Goal: Information Seeking & Learning: Learn about a topic

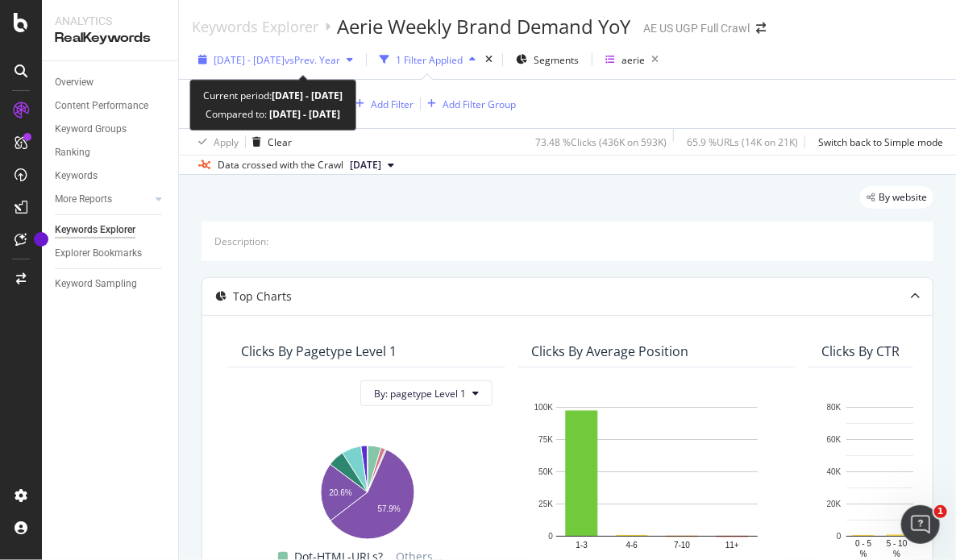
click at [340, 57] on span "vs Prev. Year" at bounding box center [313, 60] width 56 height 14
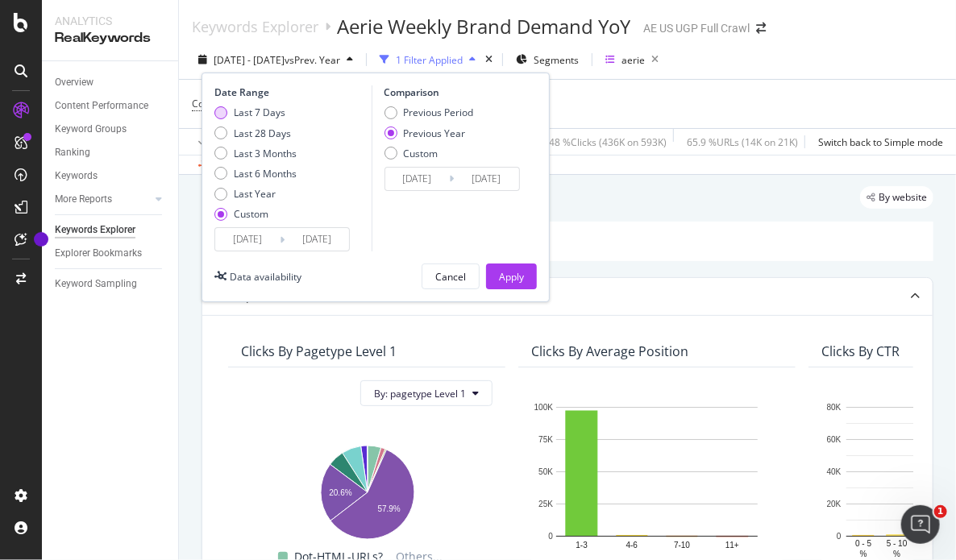
click at [284, 106] on div "Last 7 Days" at bounding box center [260, 113] width 52 height 14
type input "[DATE]"
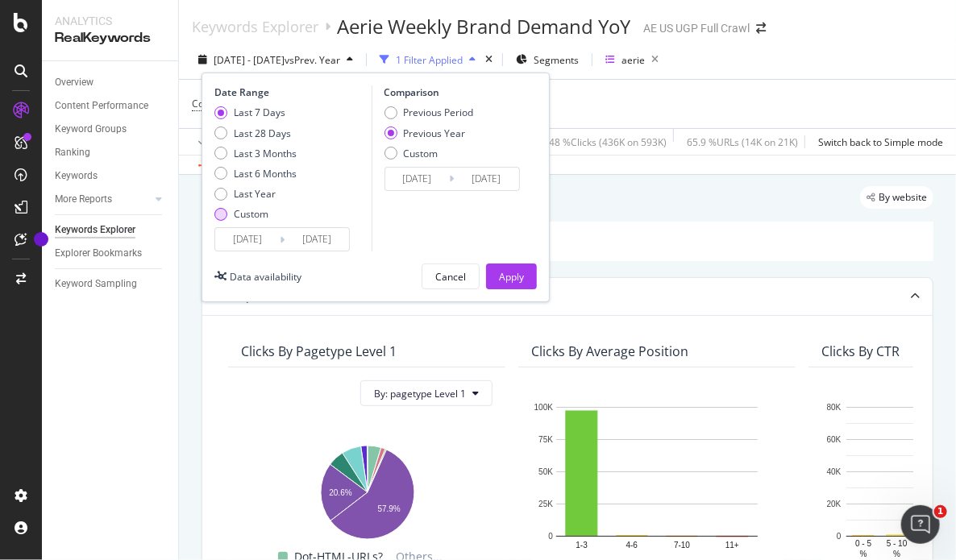
click at [247, 207] on div "Custom" at bounding box center [251, 214] width 35 height 14
type input "[DATE]"
click at [262, 242] on input "[DATE]" at bounding box center [247, 239] width 65 height 23
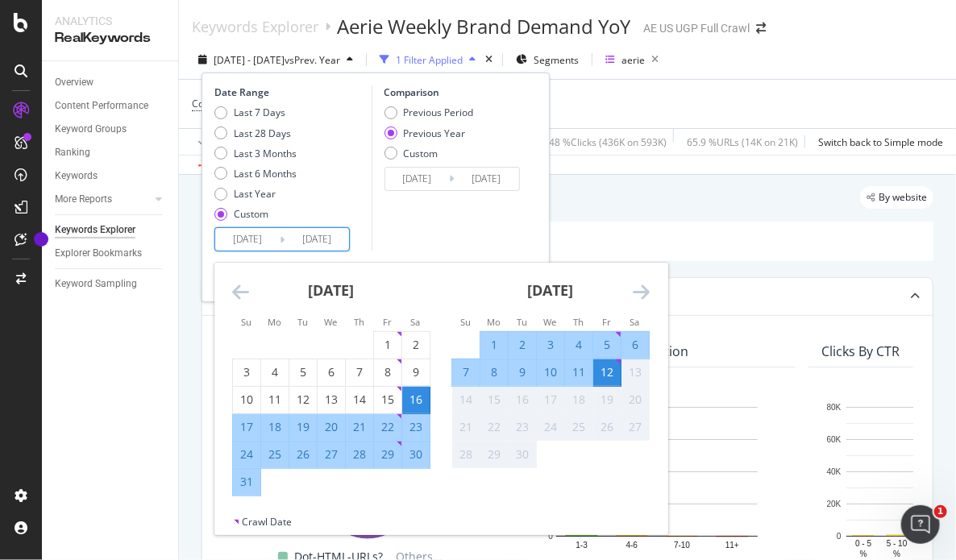
click at [627, 345] on div "6" at bounding box center [635, 345] width 27 height 16
type input "[DATE]"
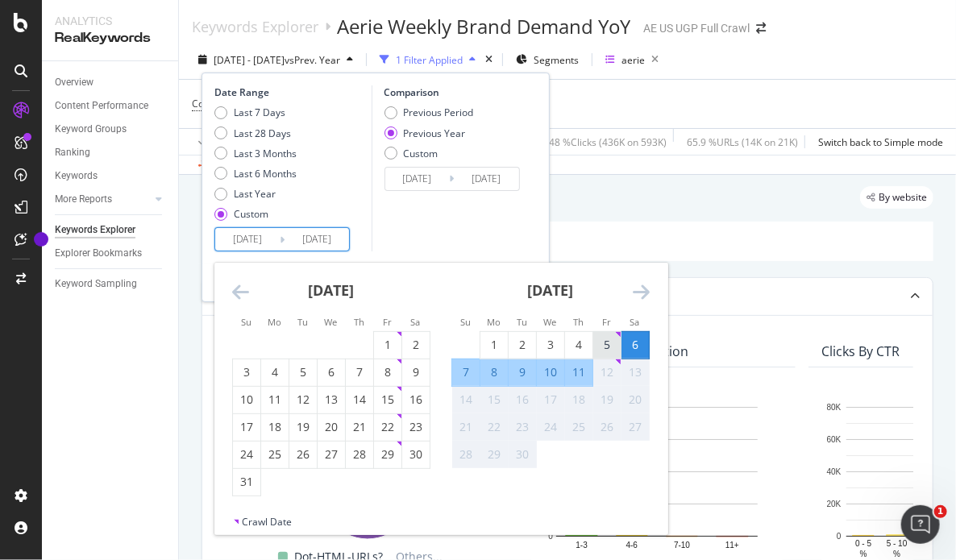
click at [612, 348] on div "5" at bounding box center [606, 345] width 27 height 16
type input "[DATE]"
click at [588, 374] on div "11" at bounding box center [578, 372] width 27 height 16
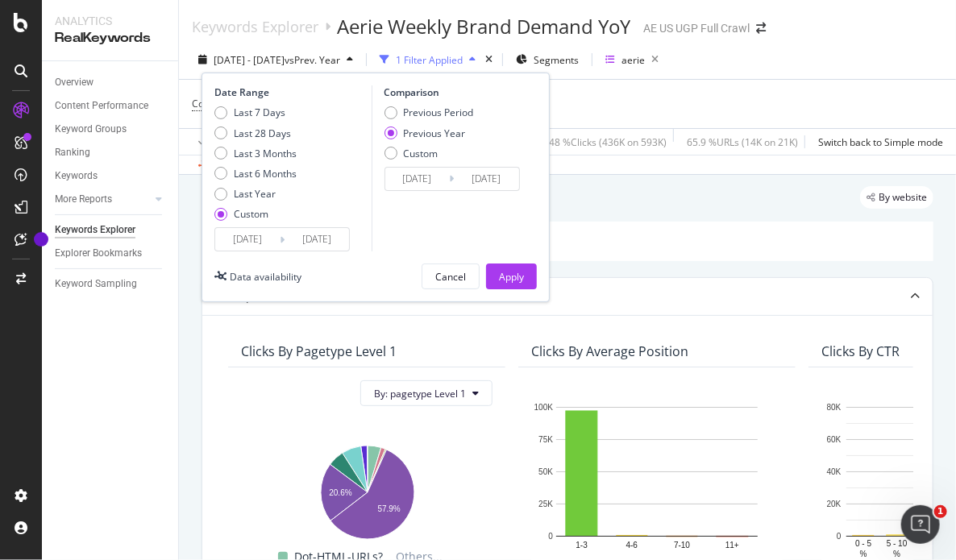
type input "[DATE]"
click at [522, 281] on div "Apply" at bounding box center [511, 277] width 25 height 14
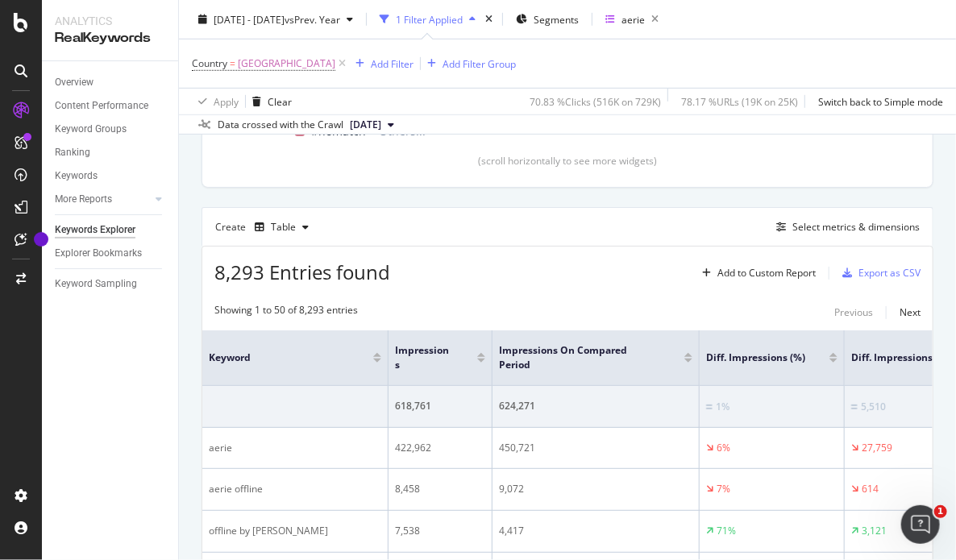
scroll to position [450, 0]
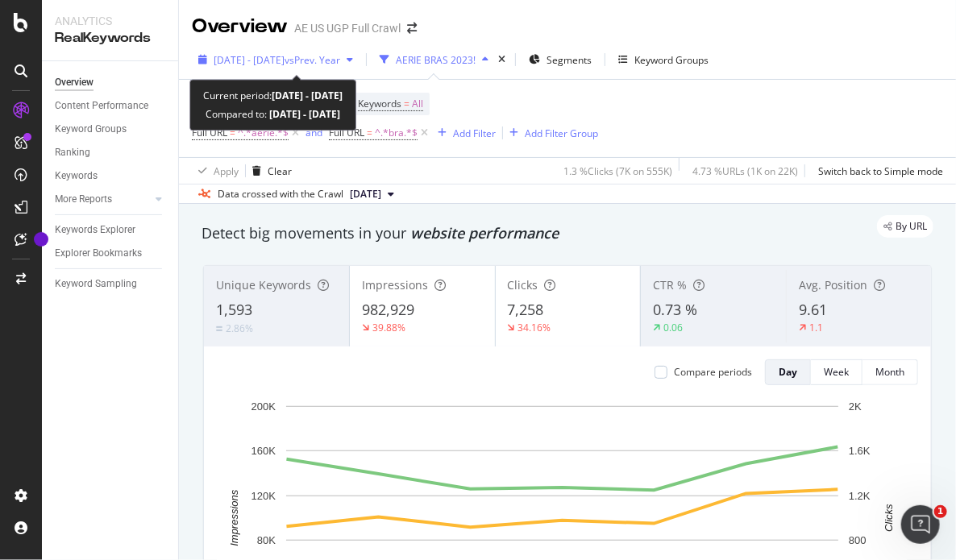
click at [356, 67] on div "[DATE] - [DATE] vs Prev. Year" at bounding box center [276, 60] width 168 height 24
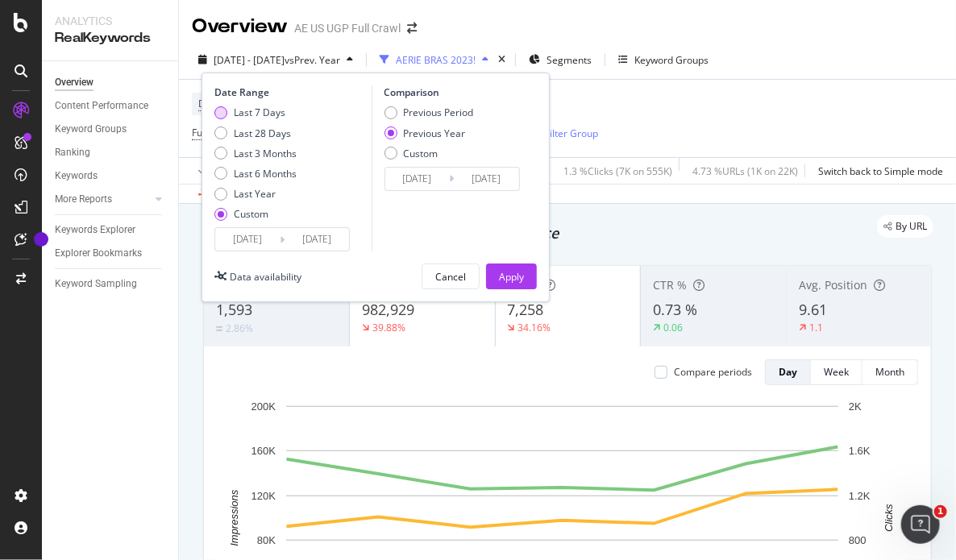
click at [239, 113] on div "Last 7 Days" at bounding box center [260, 113] width 52 height 14
type input "[DATE]"
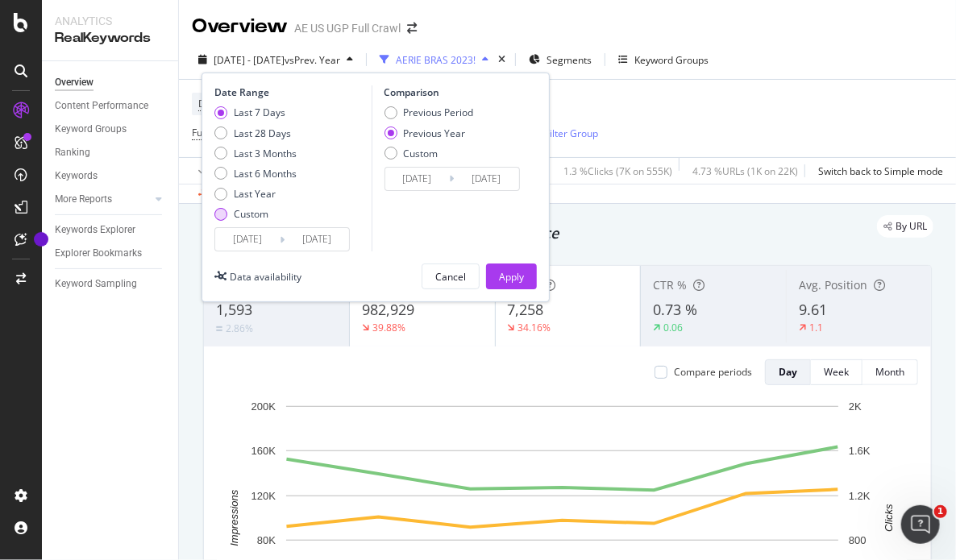
click at [235, 208] on div "Custom" at bounding box center [251, 214] width 35 height 14
type input "[DATE]"
click at [214, 209] on div "Custom" at bounding box center [255, 214] width 82 height 14
click at [253, 238] on input "[DATE]" at bounding box center [247, 239] width 65 height 23
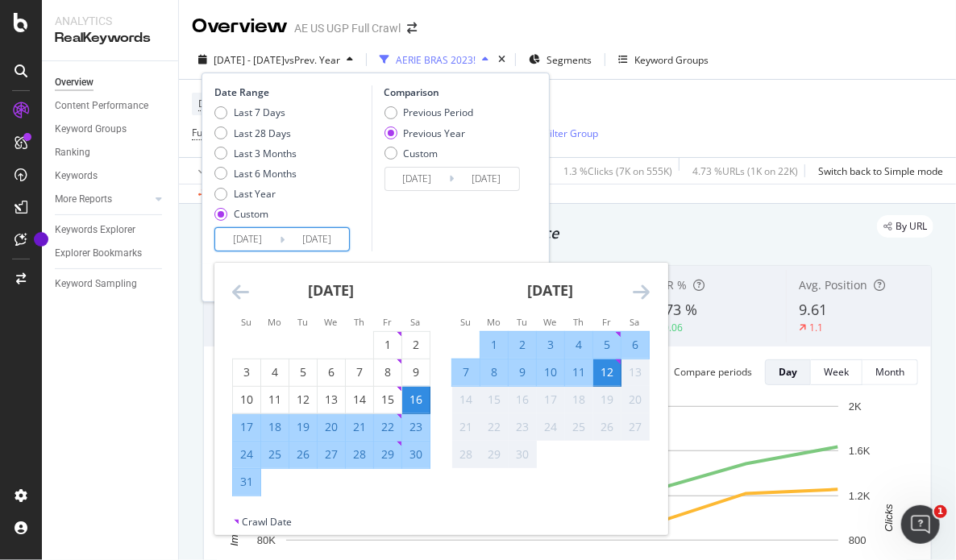
click at [603, 344] on div "5" at bounding box center [606, 345] width 27 height 16
type input "[DATE]"
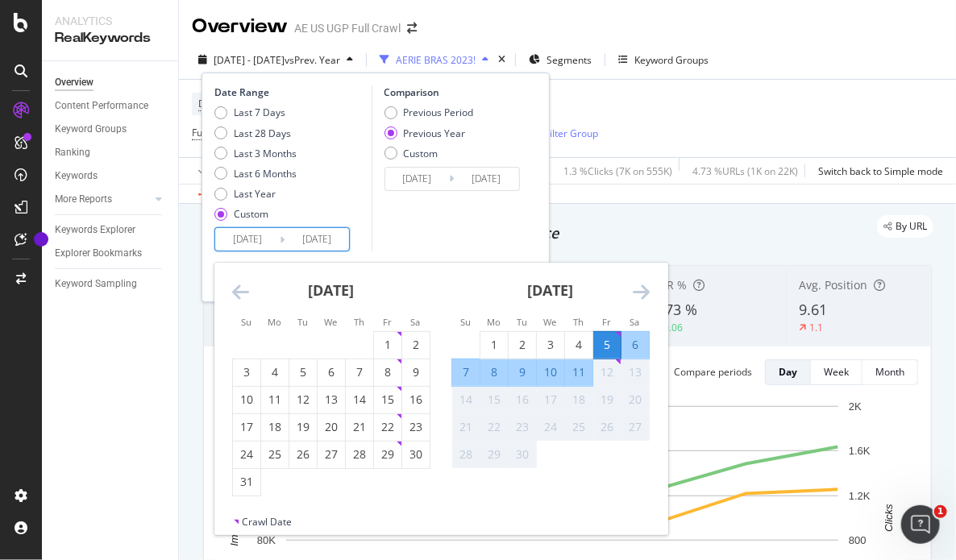
click at [581, 373] on div "11" at bounding box center [578, 372] width 27 height 16
type input "[DATE]"
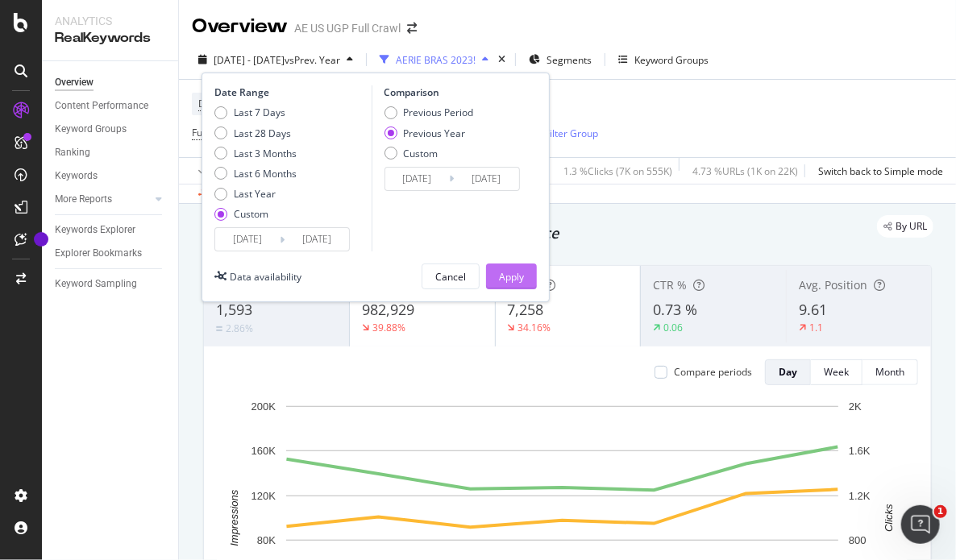
click at [524, 276] on button "Apply" at bounding box center [511, 277] width 51 height 26
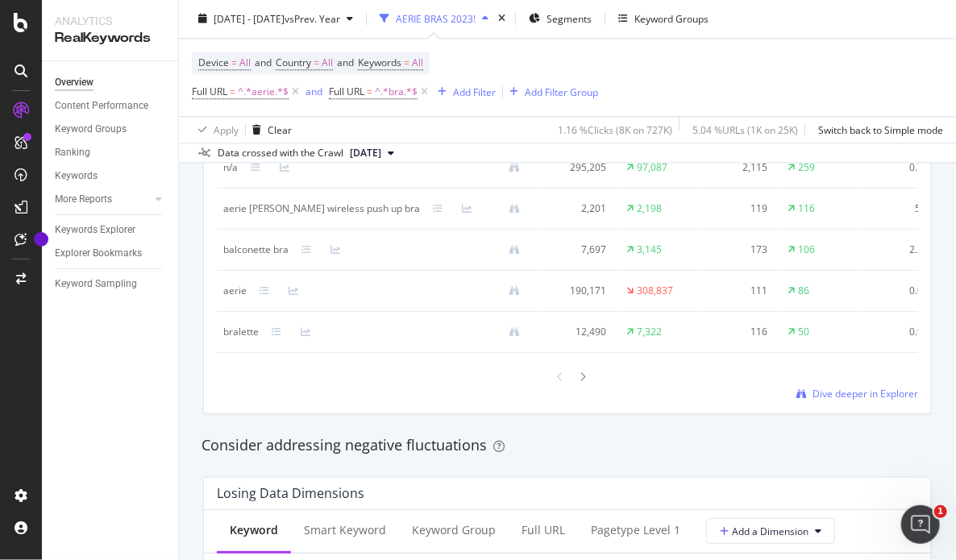
scroll to position [1606, 0]
click at [850, 400] on span "Dive deeper in Explorer" at bounding box center [866, 393] width 106 height 14
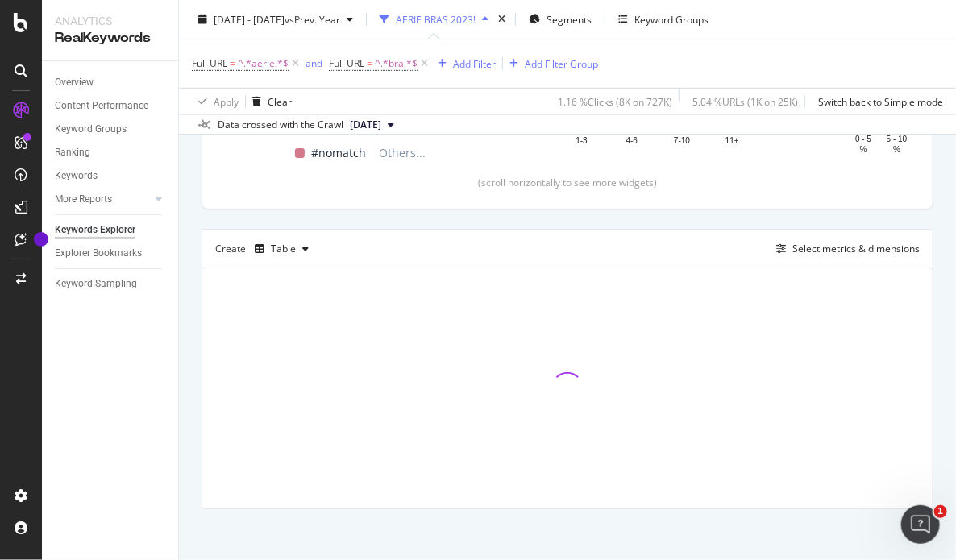
scroll to position [352, 0]
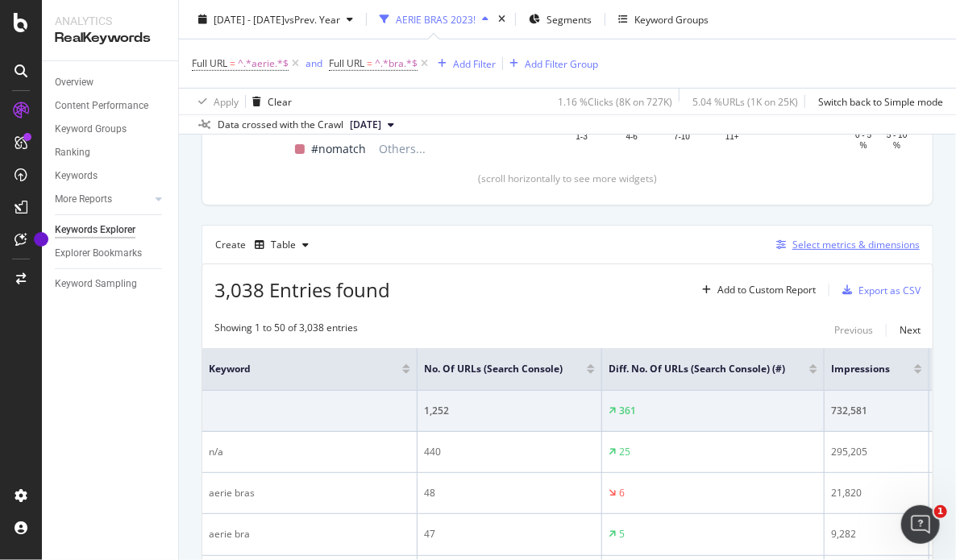
click at [801, 241] on div "Select metrics & dimensions" at bounding box center [856, 245] width 127 height 14
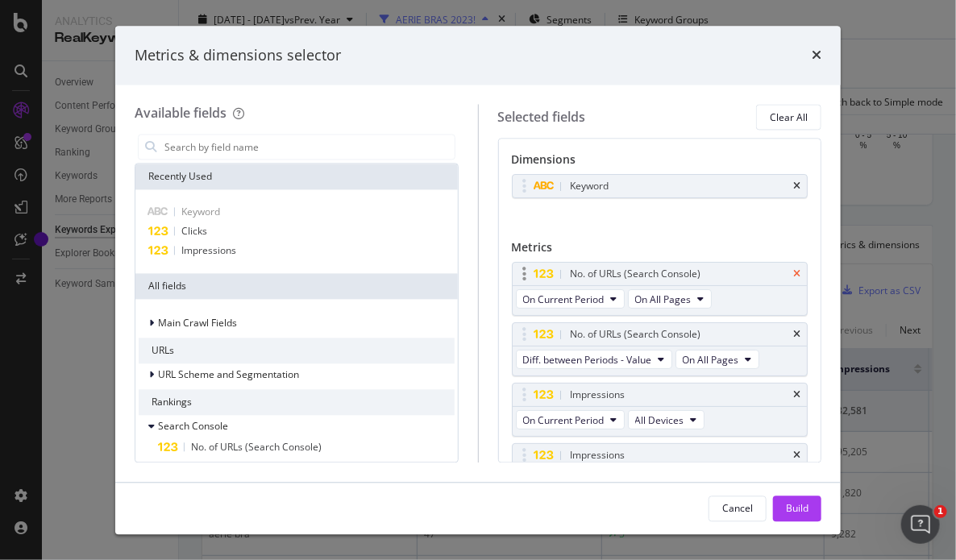
click at [793, 271] on icon "times" at bounding box center [796, 275] width 7 height 10
click at [793, 334] on icon "times" at bounding box center [796, 336] width 7 height 10
click at [793, 273] on icon "times" at bounding box center [796, 275] width 7 height 10
click at [790, 397] on div "CTR" at bounding box center [660, 396] width 295 height 23
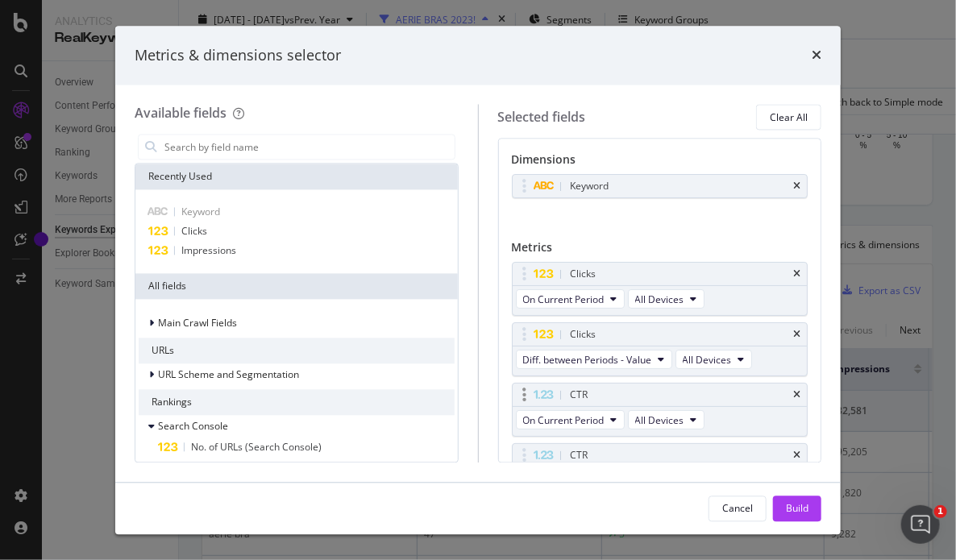
click at [790, 397] on div "CTR" at bounding box center [660, 396] width 295 height 23
click at [793, 395] on icon "times" at bounding box center [796, 396] width 7 height 10
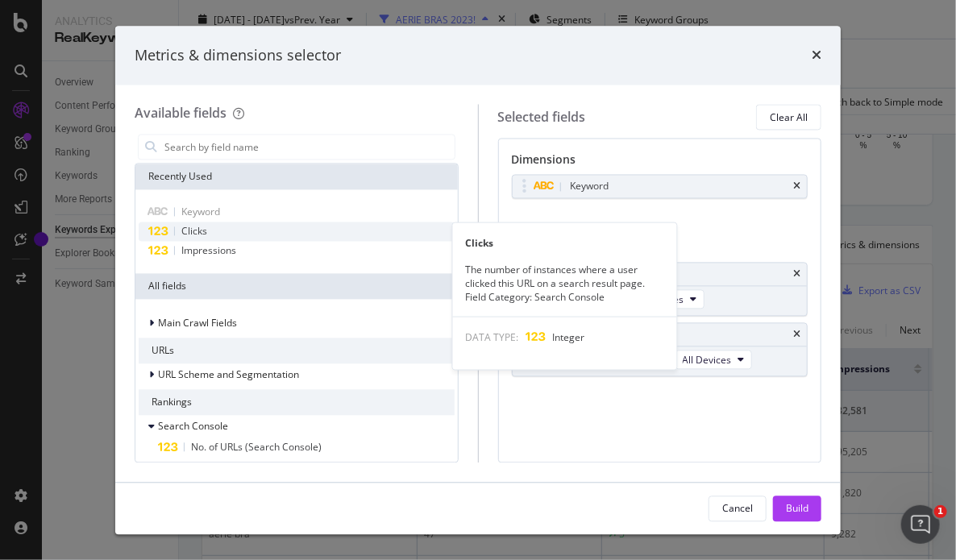
click at [287, 234] on div "Clicks" at bounding box center [297, 232] width 316 height 19
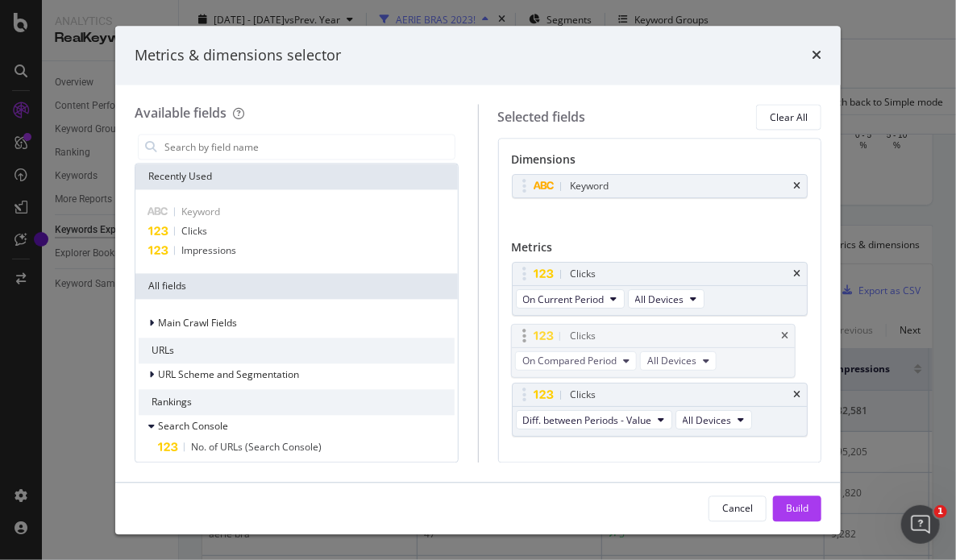
drag, startPoint x: 523, startPoint y: 395, endPoint x: 523, endPoint y: 339, distance: 56.4
click at [523, 339] on body "Analytics RealKeywords Overview Content Performance Keyword Groups Ranking Keyw…" at bounding box center [478, 280] width 956 height 560
click at [803, 503] on div "Build" at bounding box center [797, 509] width 23 height 14
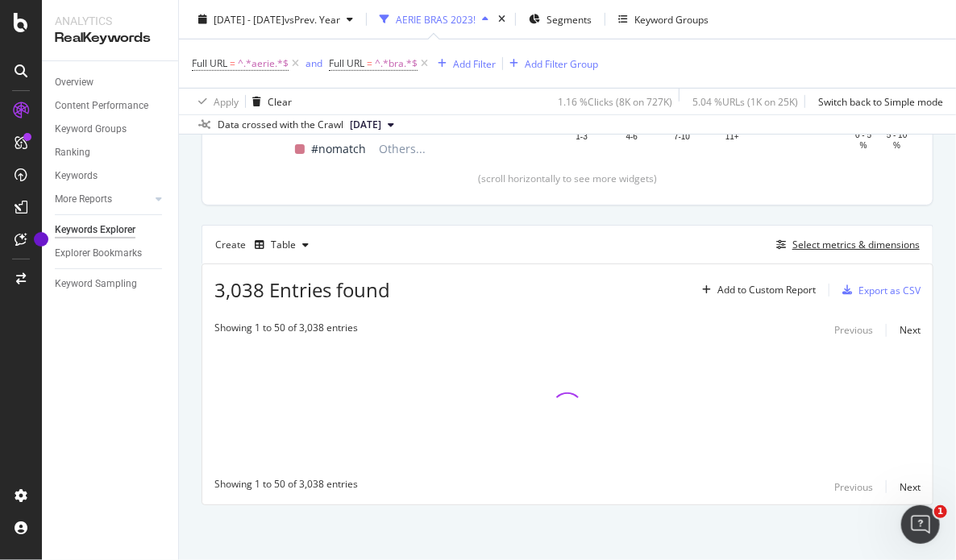
click at [770, 235] on button "Select metrics & dimensions" at bounding box center [845, 244] width 150 height 19
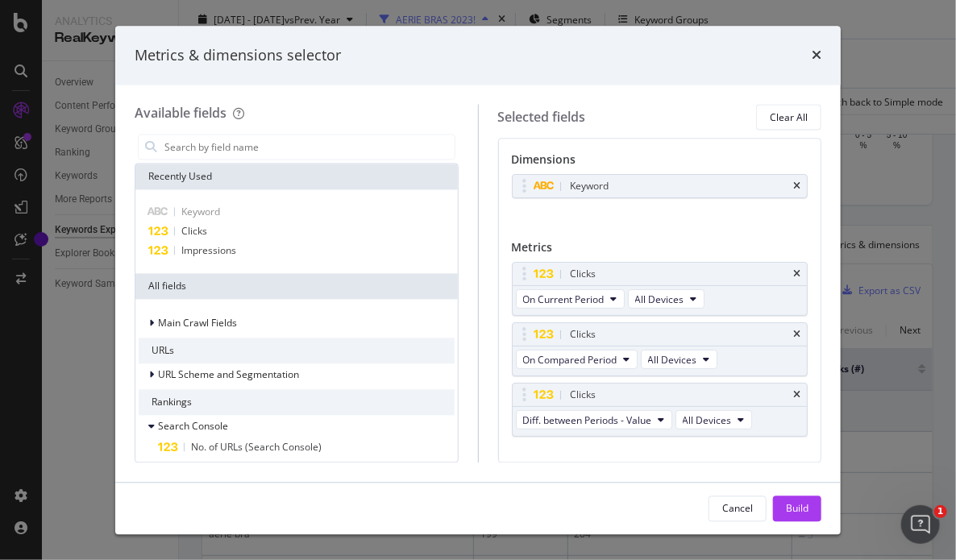
drag, startPoint x: 801, startPoint y: 510, endPoint x: 945, endPoint y: 162, distance: 376.3
click at [801, 510] on div "Build" at bounding box center [797, 509] width 23 height 14
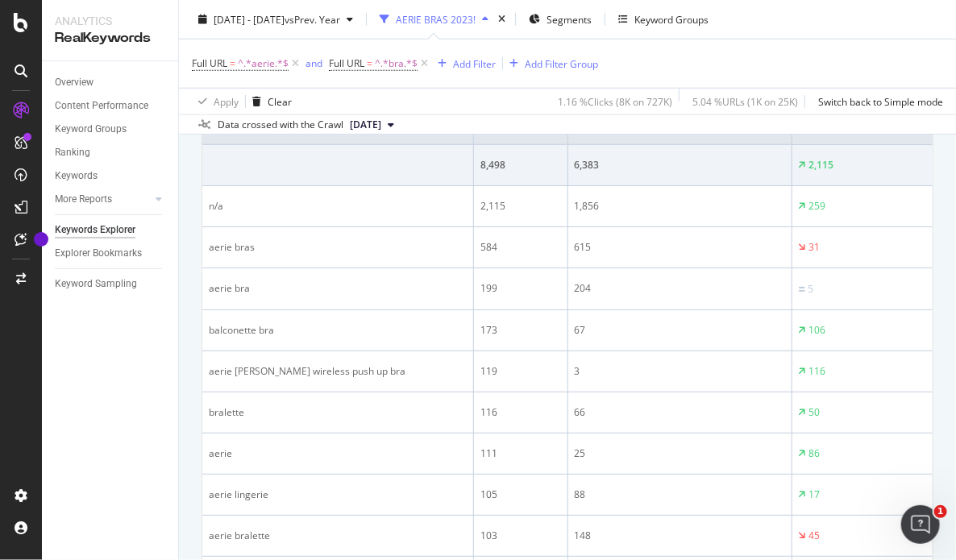
scroll to position [600, 0]
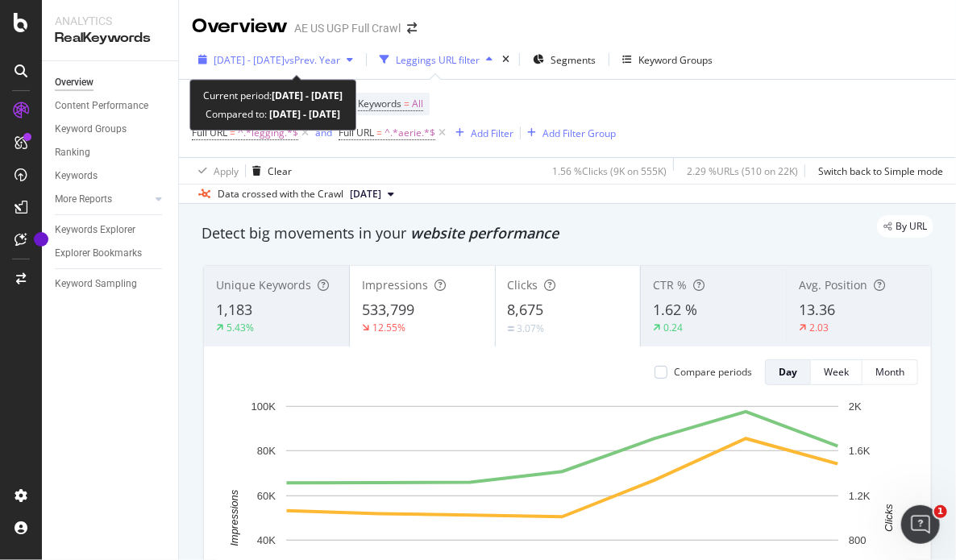
click at [335, 62] on span "vs Prev. Year" at bounding box center [313, 60] width 56 height 14
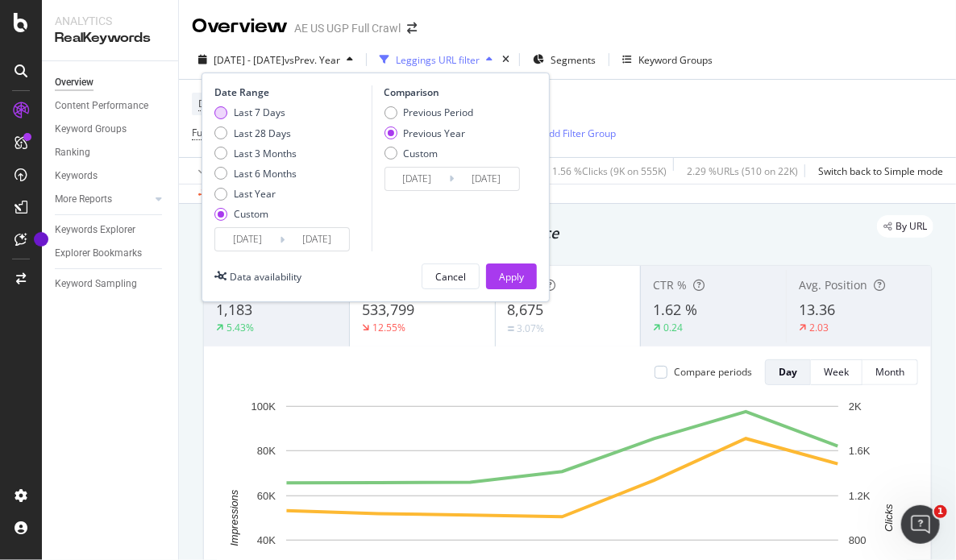
click at [238, 110] on div "Last 7 Days" at bounding box center [260, 113] width 52 height 14
type input "[DATE]"
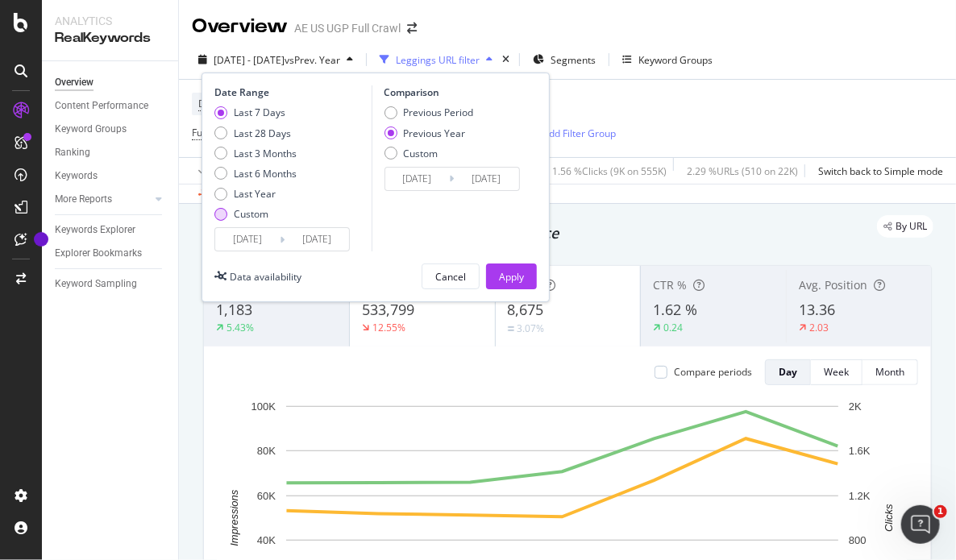
click at [260, 214] on div "Custom" at bounding box center [251, 214] width 35 height 14
type input "[DATE]"
click at [268, 248] on input "[DATE]" at bounding box center [247, 239] width 65 height 23
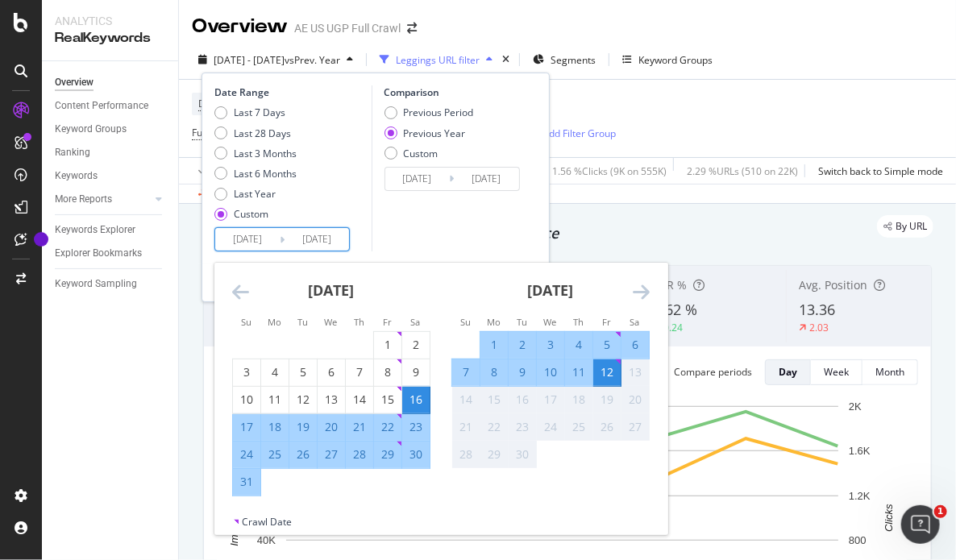
click at [611, 344] on div "5" at bounding box center [606, 345] width 27 height 16
type input "[DATE]"
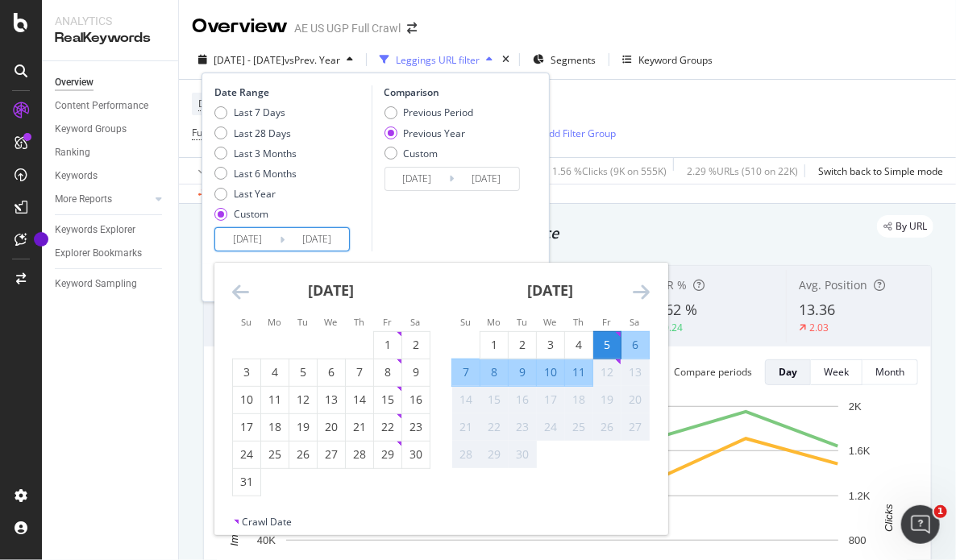
click at [583, 370] on div "11" at bounding box center [578, 372] width 27 height 16
type input "[DATE]"
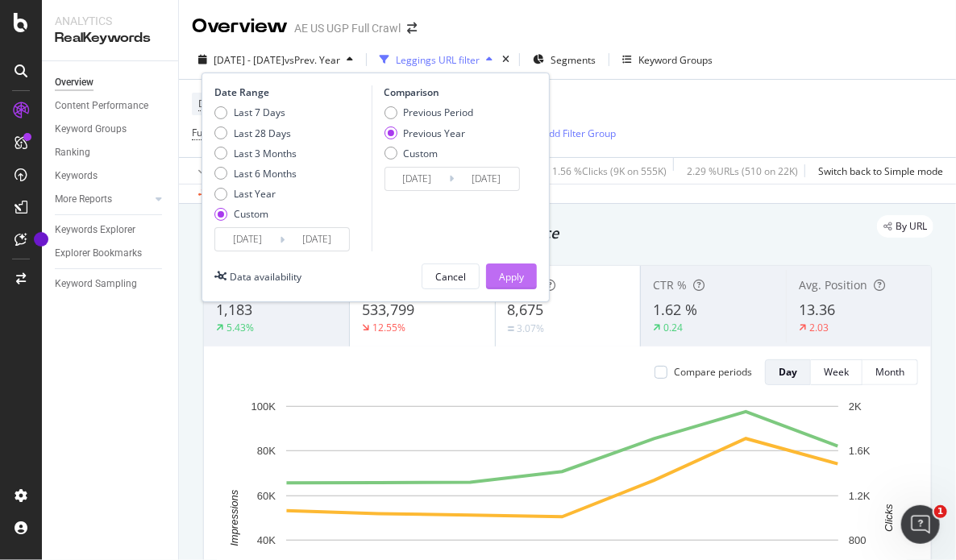
click at [507, 273] on div "Apply" at bounding box center [511, 277] width 25 height 14
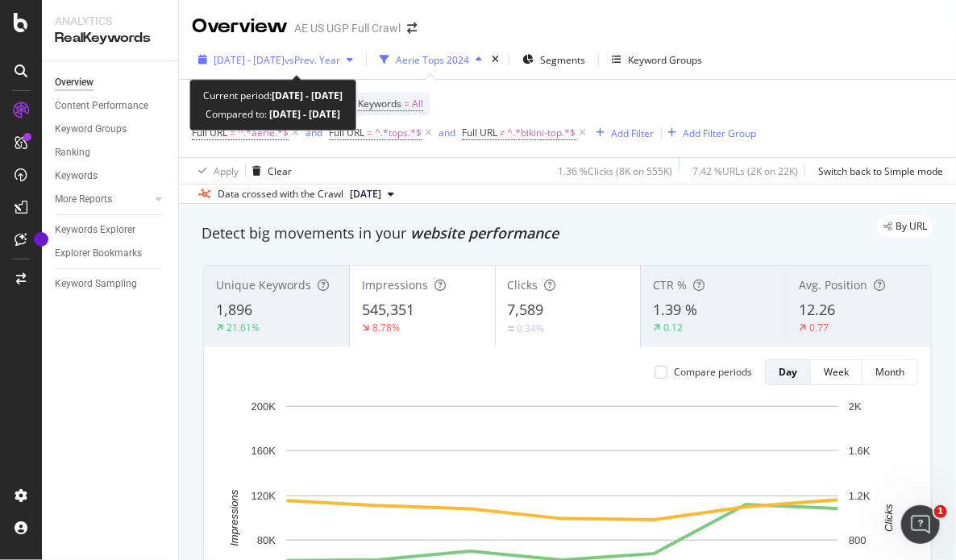
click at [339, 64] on span "vs Prev. Year" at bounding box center [313, 60] width 56 height 14
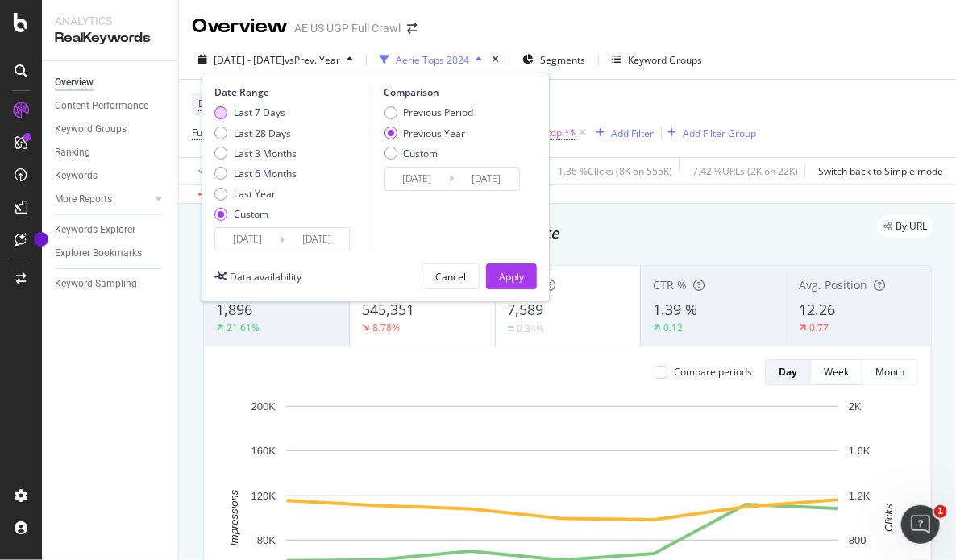
click at [256, 111] on div "Last 7 Days" at bounding box center [260, 113] width 52 height 14
type input "[DATE]"
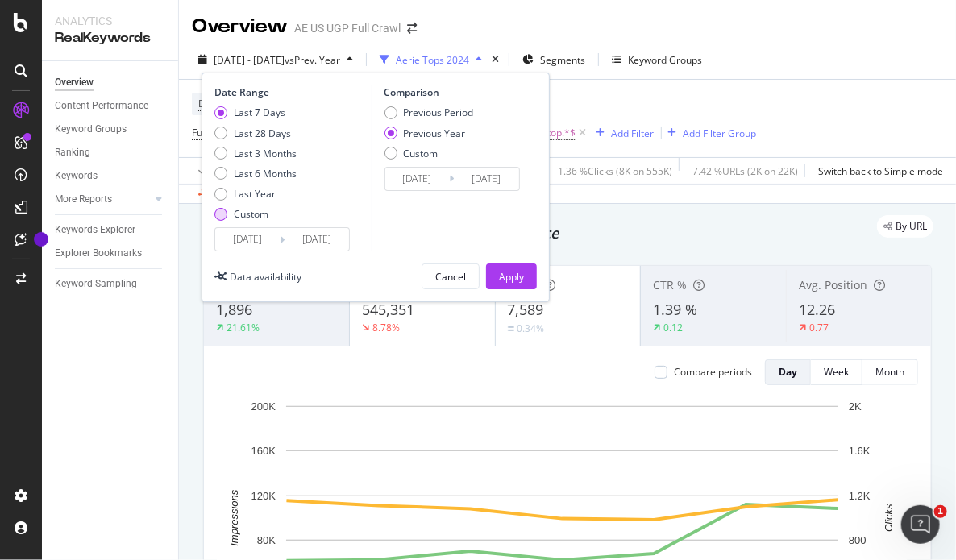
click at [264, 216] on div "Custom" at bounding box center [251, 214] width 35 height 14
type input "[DATE]"
click at [262, 241] on input "[DATE]" at bounding box center [247, 239] width 65 height 23
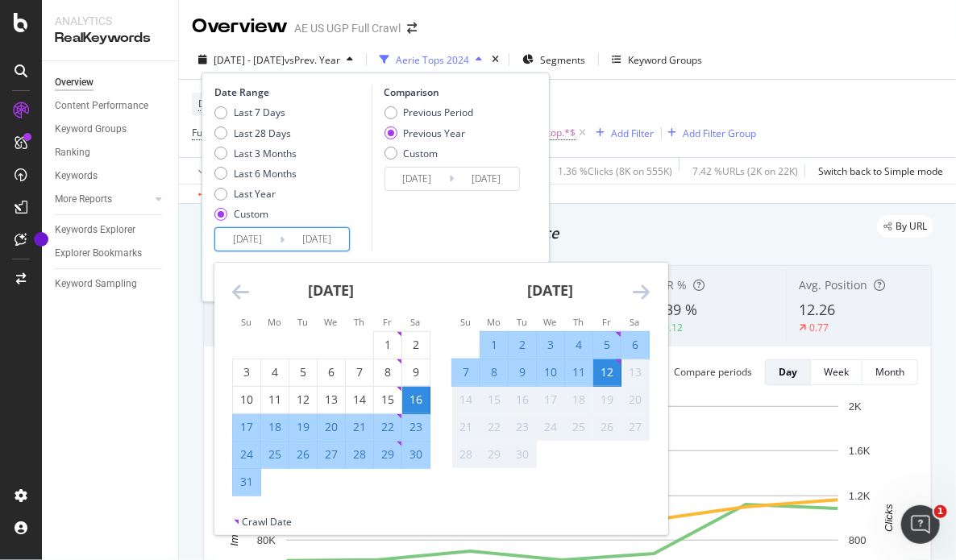
click at [597, 344] on div "5" at bounding box center [606, 345] width 27 height 16
type input "[DATE]"
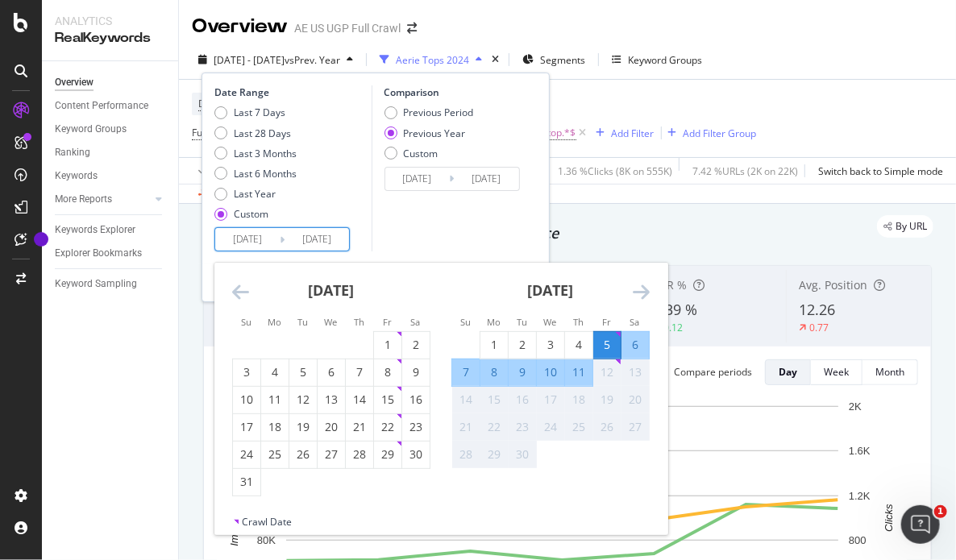
click at [577, 373] on div "11" at bounding box center [578, 372] width 27 height 16
type input "[DATE]"
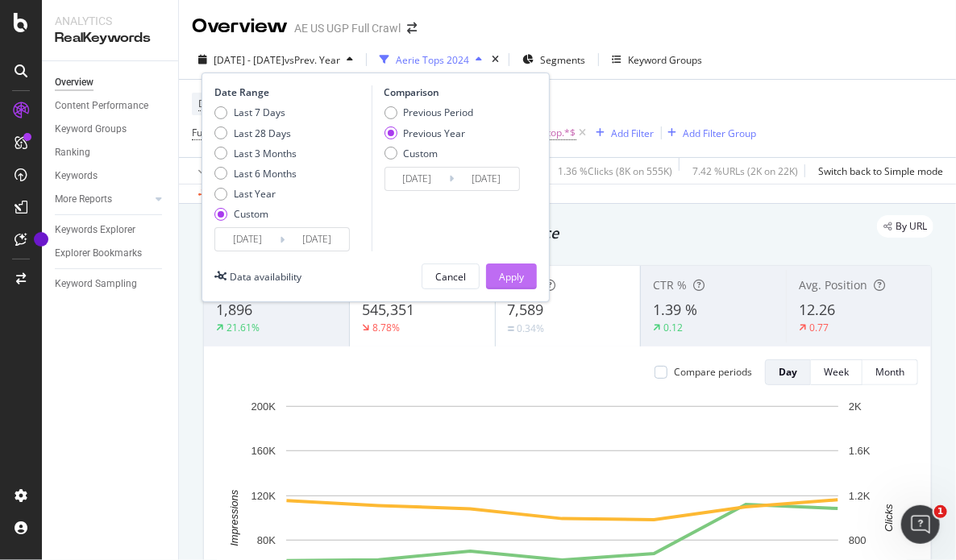
click at [519, 273] on div "Apply" at bounding box center [511, 277] width 25 height 14
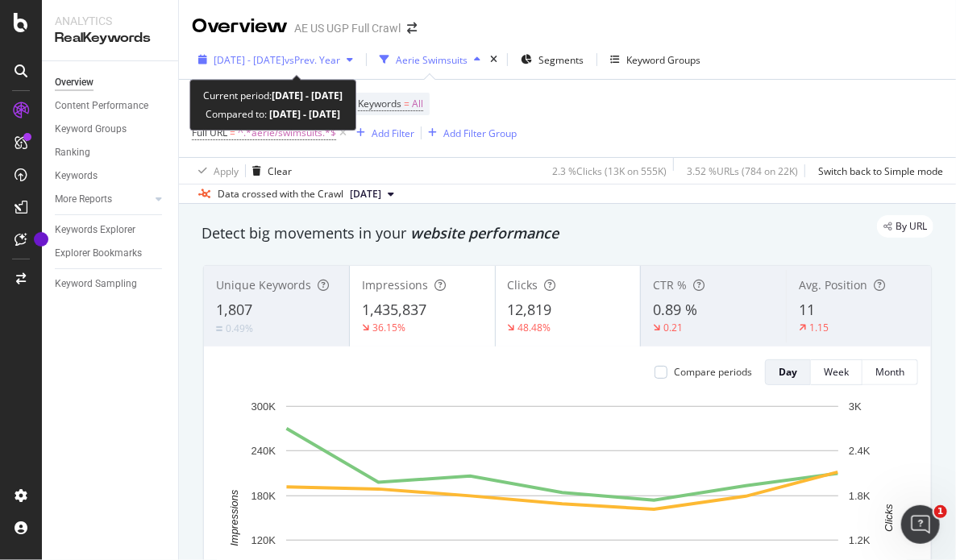
click at [340, 65] on span "vs Prev. Year" at bounding box center [313, 60] width 56 height 14
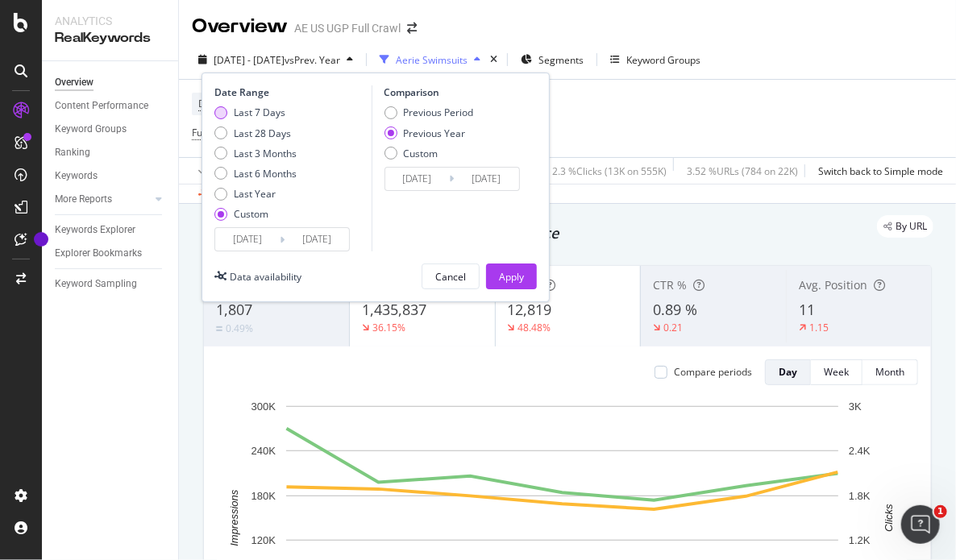
click at [276, 106] on div "Last 7 Days" at bounding box center [260, 113] width 52 height 14
type input "[DATE]"
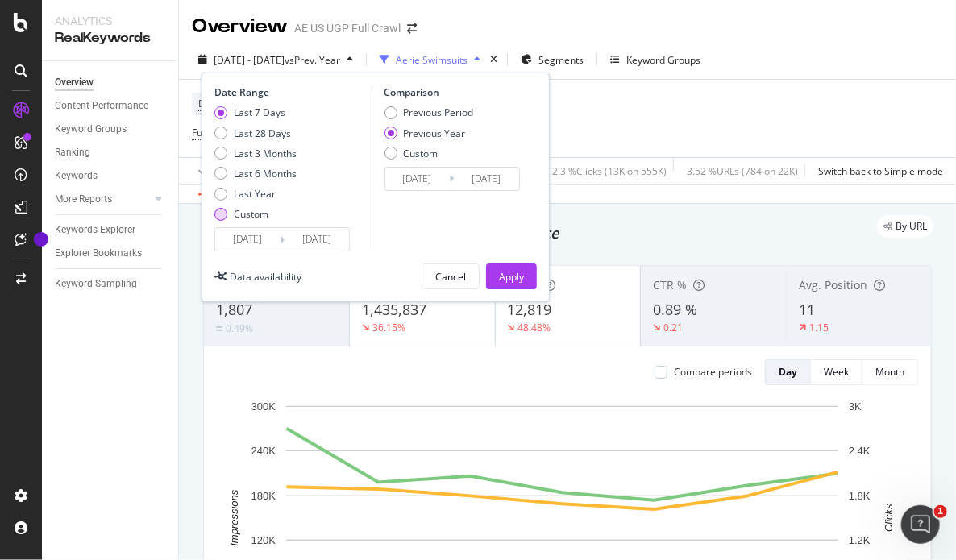
click at [239, 213] on div "Custom" at bounding box center [251, 214] width 35 height 14
type input "[DATE]"
click at [248, 235] on input "[DATE]" at bounding box center [247, 239] width 65 height 23
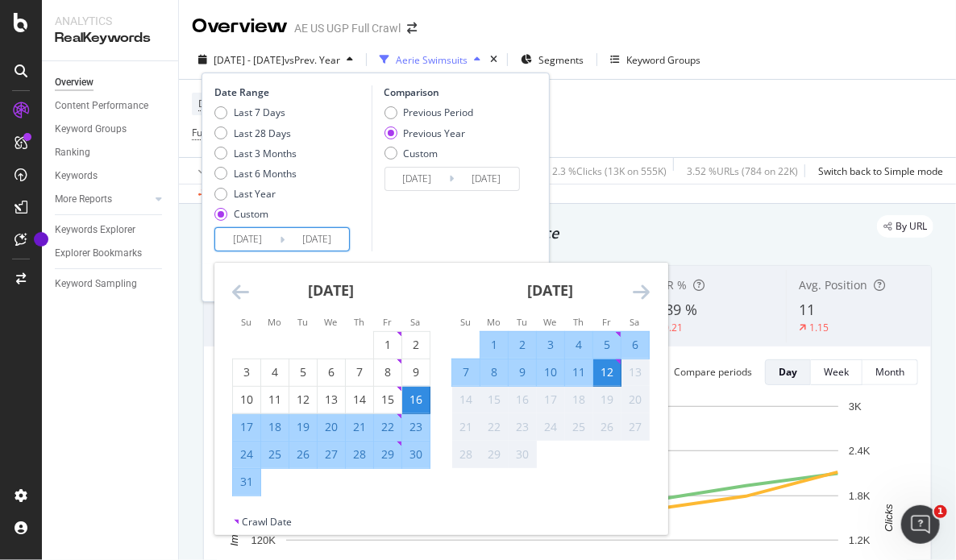
click at [610, 342] on div "5" at bounding box center [606, 345] width 27 height 16
type input "[DATE]"
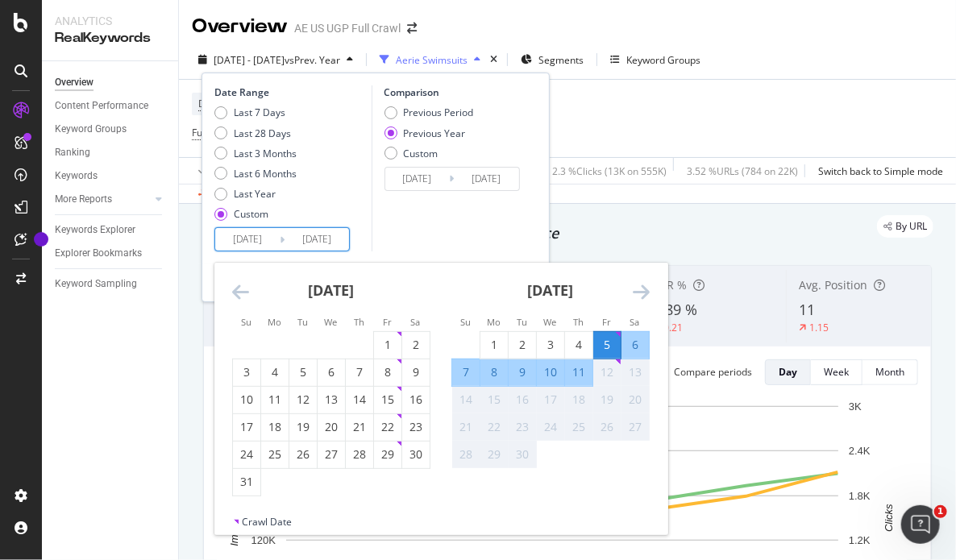
click at [576, 373] on div "11" at bounding box center [578, 372] width 27 height 16
type input "[DATE]"
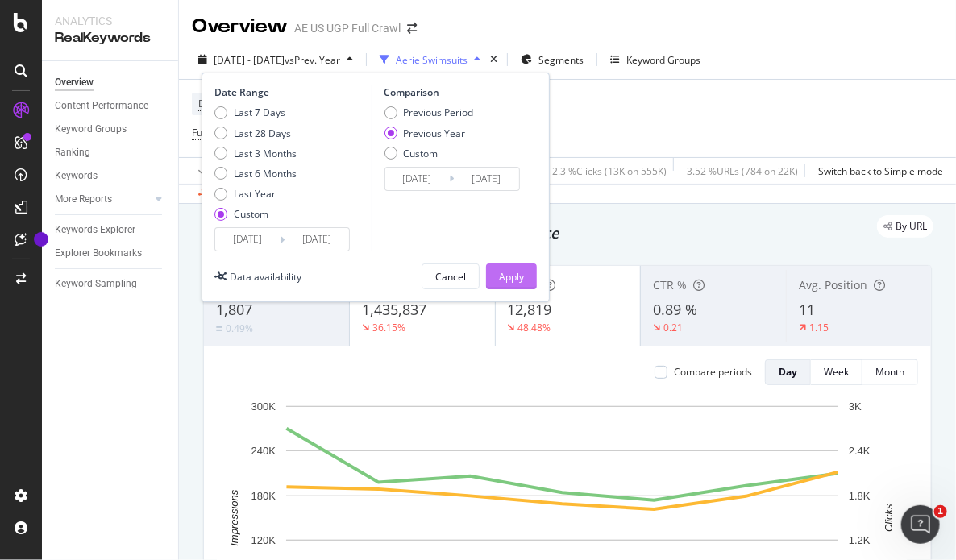
click at [520, 281] on div "Apply" at bounding box center [511, 277] width 25 height 14
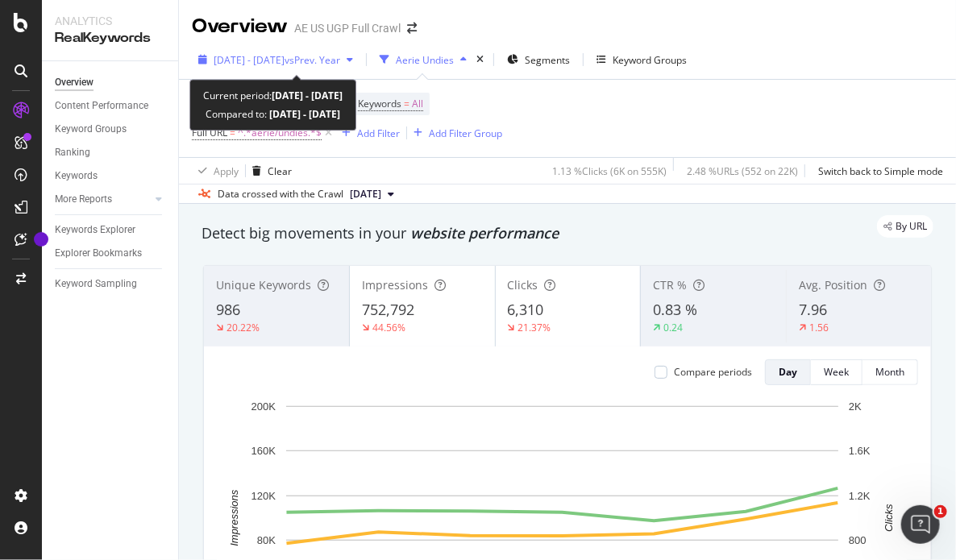
click at [285, 57] on span "[DATE] - [DATE]" at bounding box center [249, 60] width 71 height 14
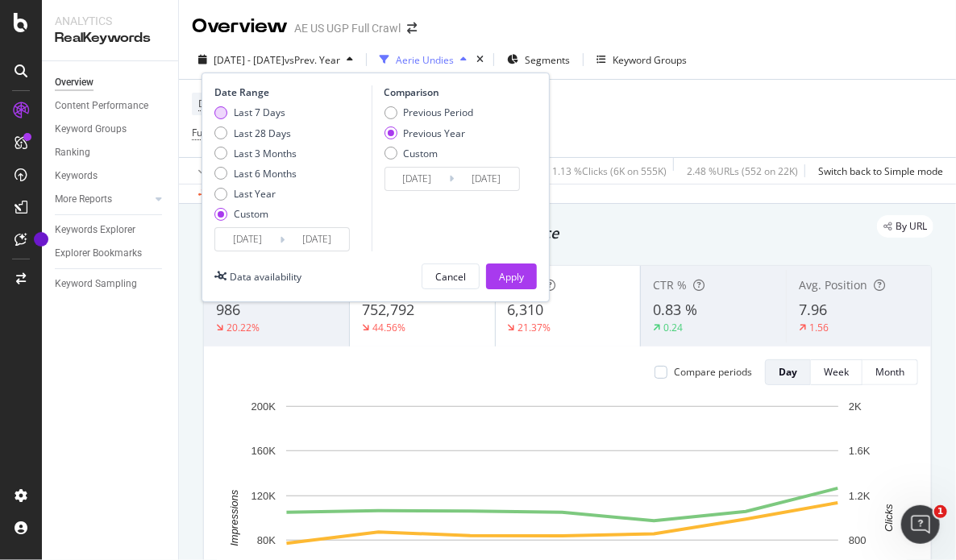
click at [271, 115] on div "Last 7 Days" at bounding box center [260, 113] width 52 height 14
type input "[DATE]"
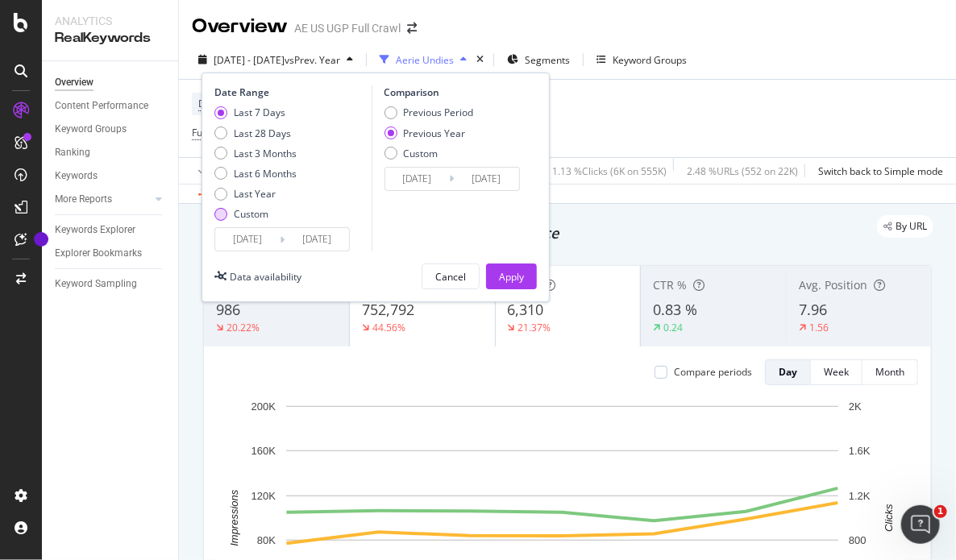
click at [241, 218] on div "Custom" at bounding box center [251, 214] width 35 height 14
type input "[DATE]"
click at [256, 235] on input "[DATE]" at bounding box center [247, 239] width 65 height 23
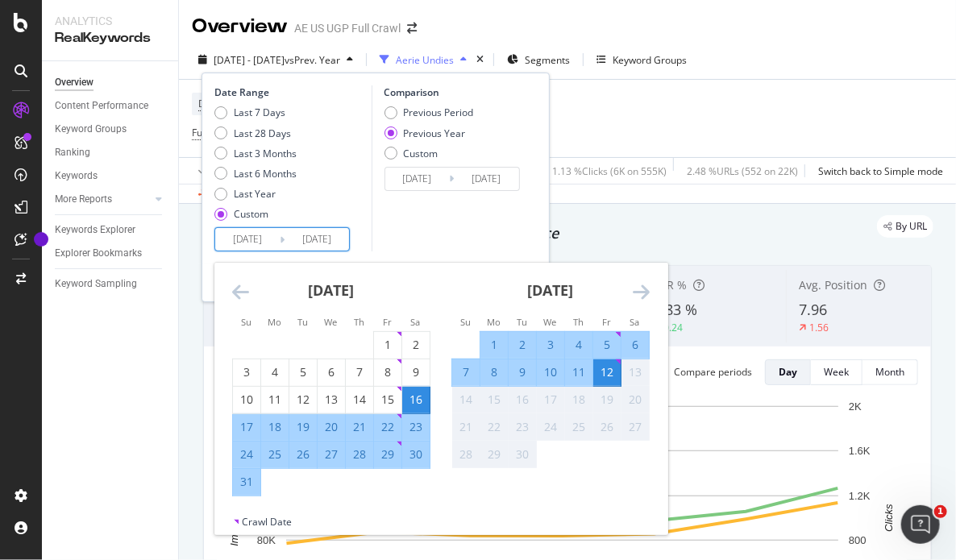
click at [598, 344] on div "5" at bounding box center [606, 345] width 27 height 16
type input "[DATE]"
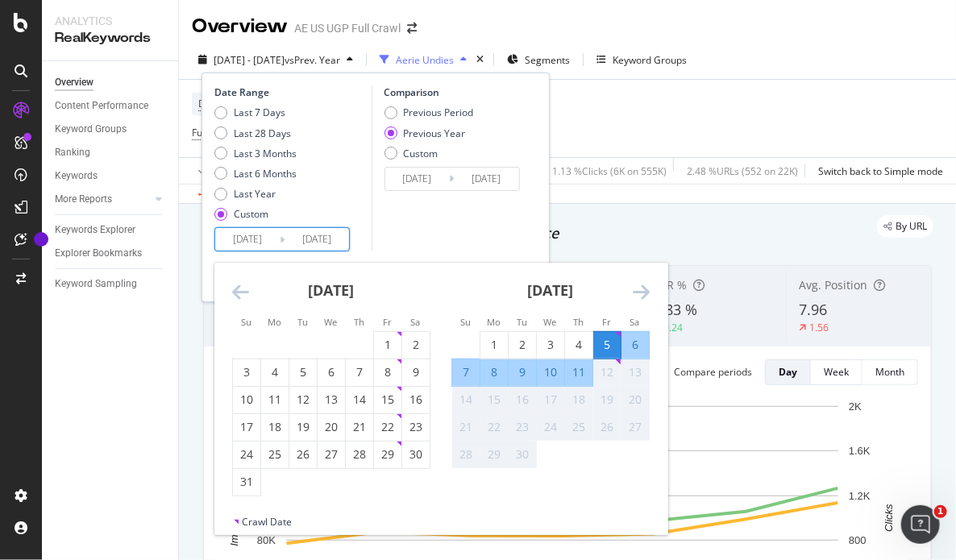
click at [582, 373] on div "11" at bounding box center [578, 372] width 27 height 16
type input "[DATE]"
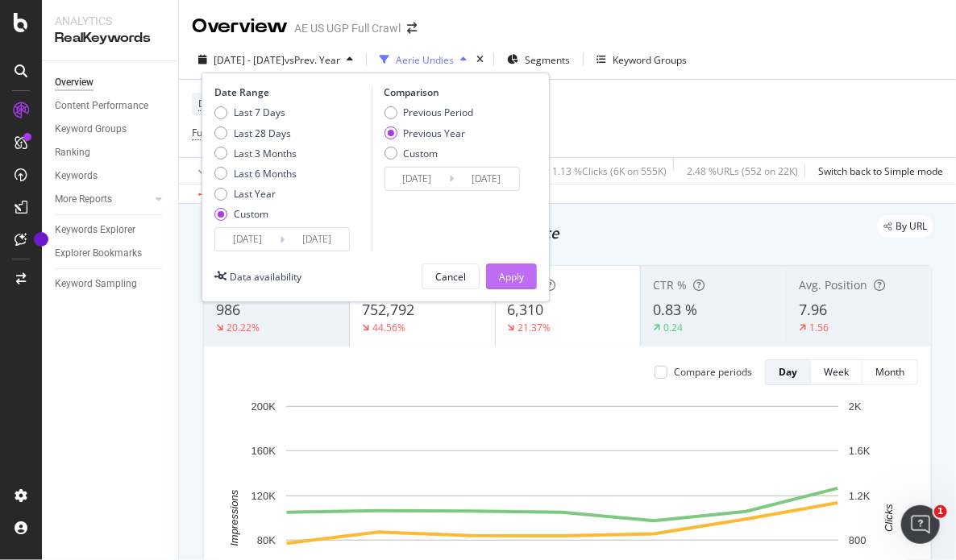
click at [526, 274] on button "Apply" at bounding box center [511, 277] width 51 height 26
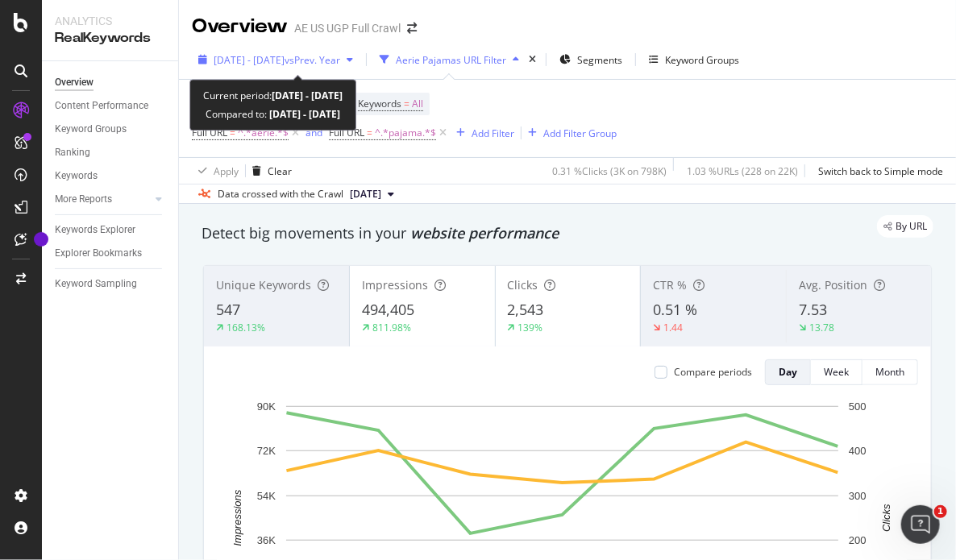
click at [340, 60] on span "vs Prev. Year" at bounding box center [313, 60] width 56 height 14
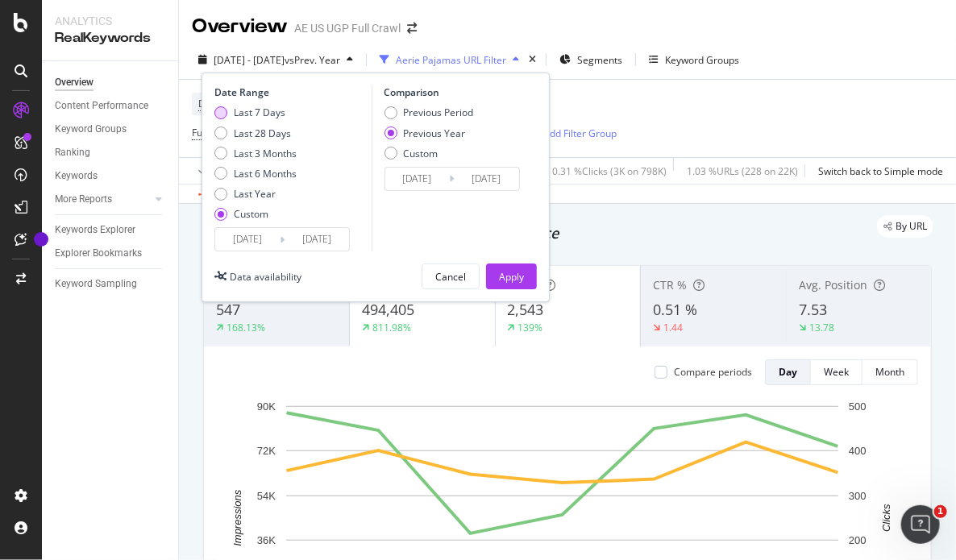
click at [272, 112] on div "Last 7 Days" at bounding box center [260, 113] width 52 height 14
type input "[DATE]"
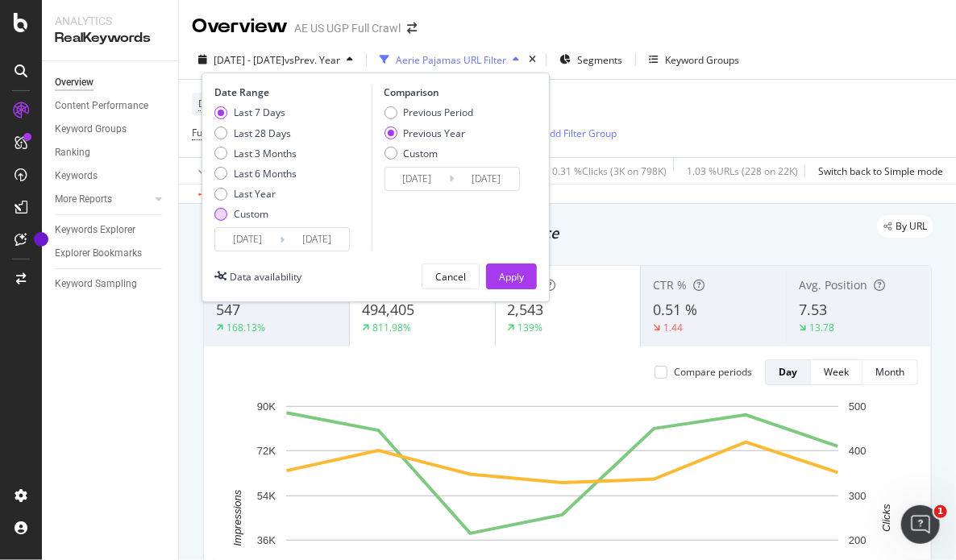
click at [245, 212] on div "Custom" at bounding box center [251, 214] width 35 height 14
type input "[DATE]"
click at [261, 238] on input "[DATE]" at bounding box center [247, 239] width 65 height 23
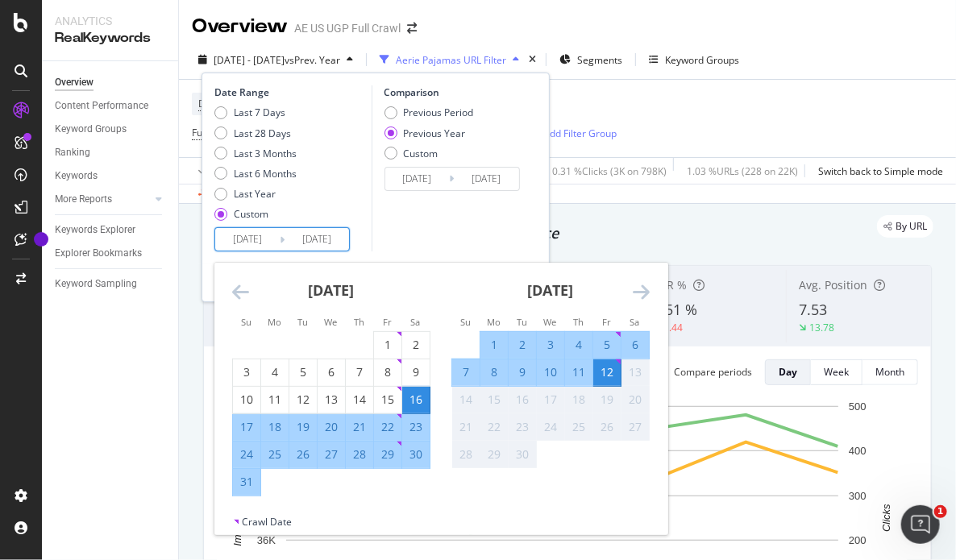
click at [602, 342] on div "5" at bounding box center [606, 345] width 27 height 16
type input "[DATE]"
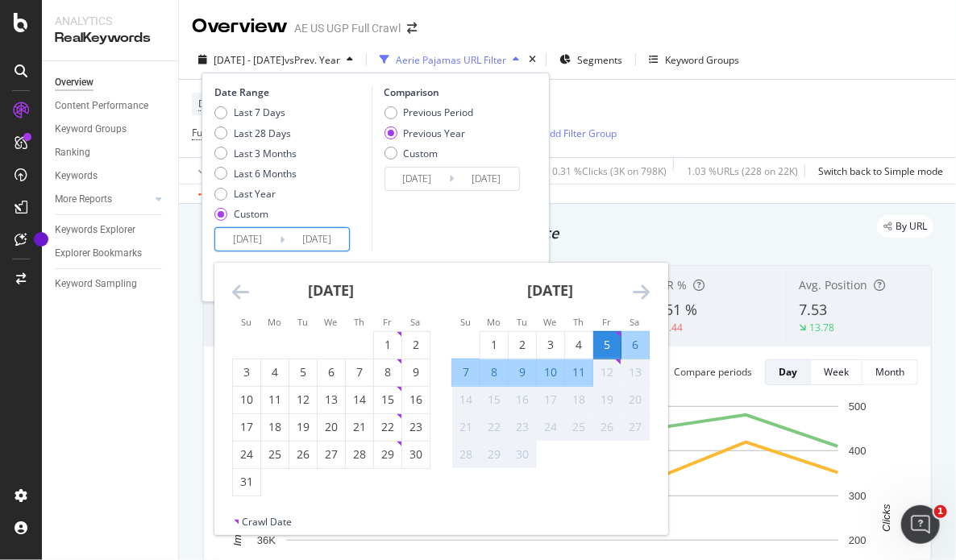
click at [577, 373] on div "11" at bounding box center [578, 372] width 27 height 16
type input "[DATE]"
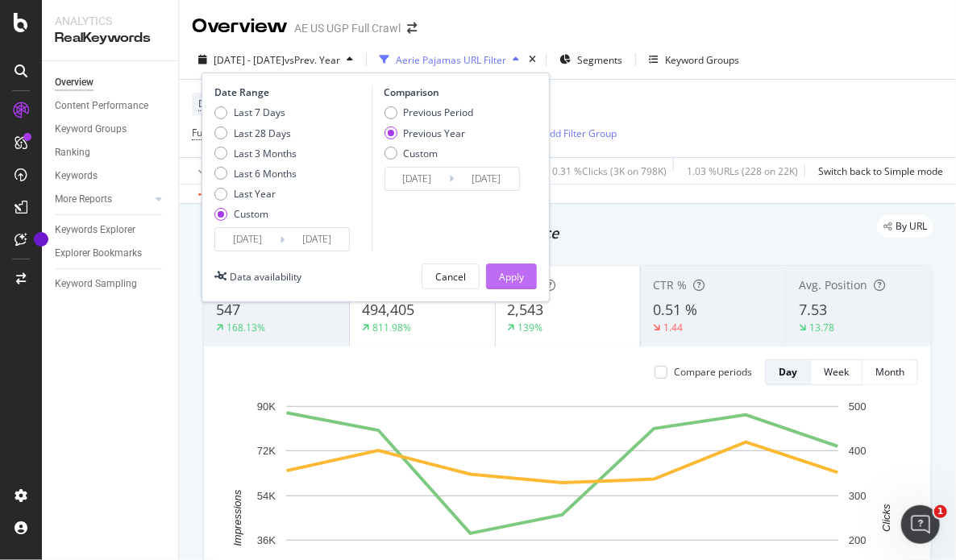
click at [522, 273] on div "Apply" at bounding box center [511, 277] width 25 height 14
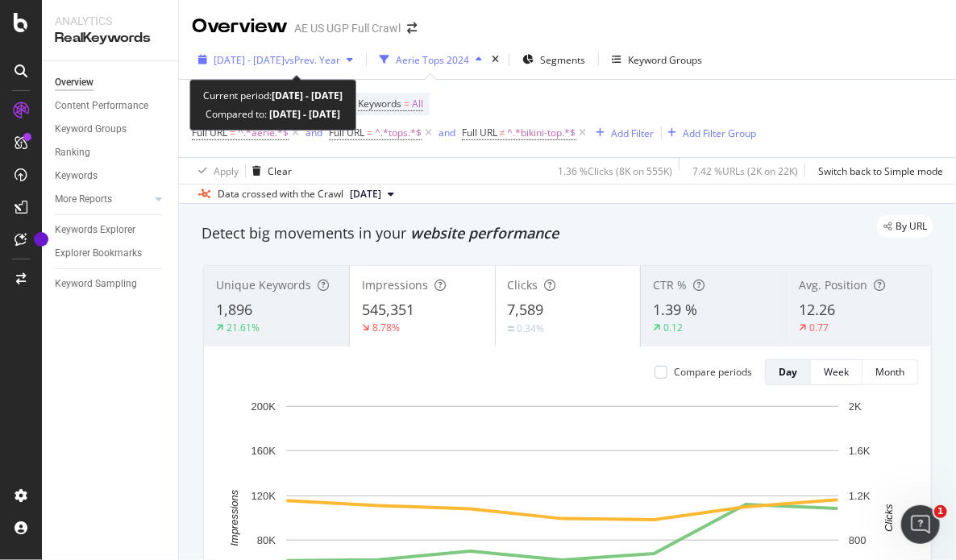
click at [313, 48] on div "2024 Apr. 8th - Apr. 14th vs Prev. Year" at bounding box center [276, 60] width 168 height 24
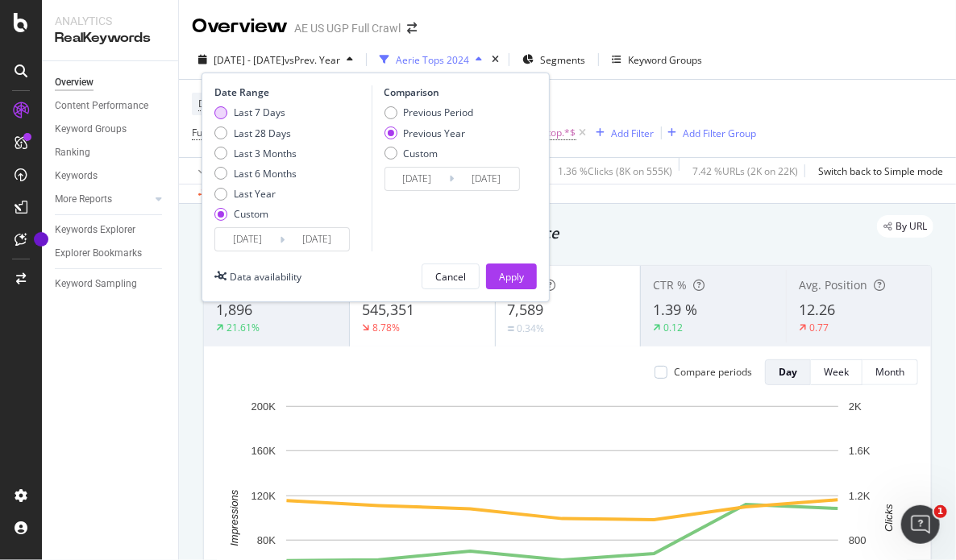
click at [273, 114] on div "Last 7 Days" at bounding box center [260, 113] width 52 height 14
type input "[DATE]"
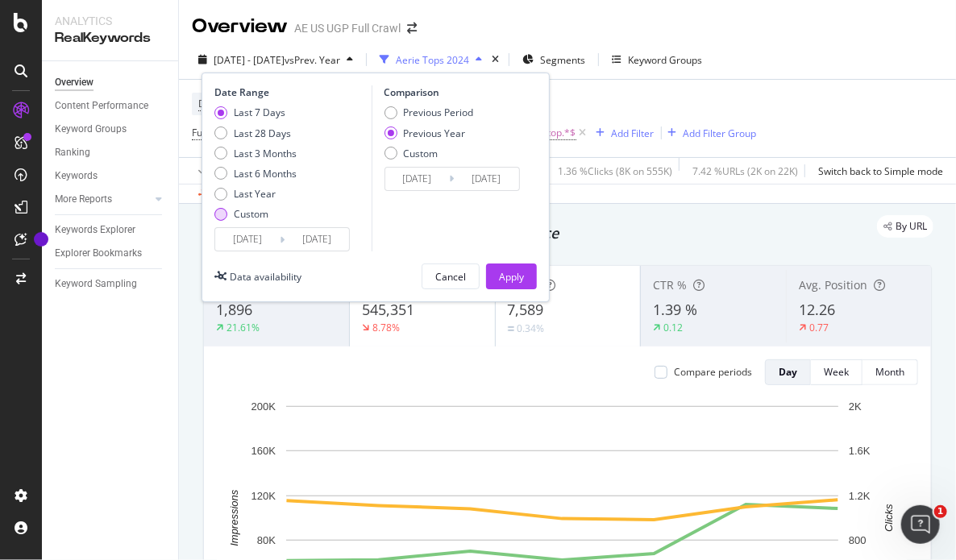
click at [252, 214] on div "Custom" at bounding box center [251, 214] width 35 height 14
type input "[DATE]"
click at [264, 238] on input "[DATE]" at bounding box center [247, 239] width 65 height 23
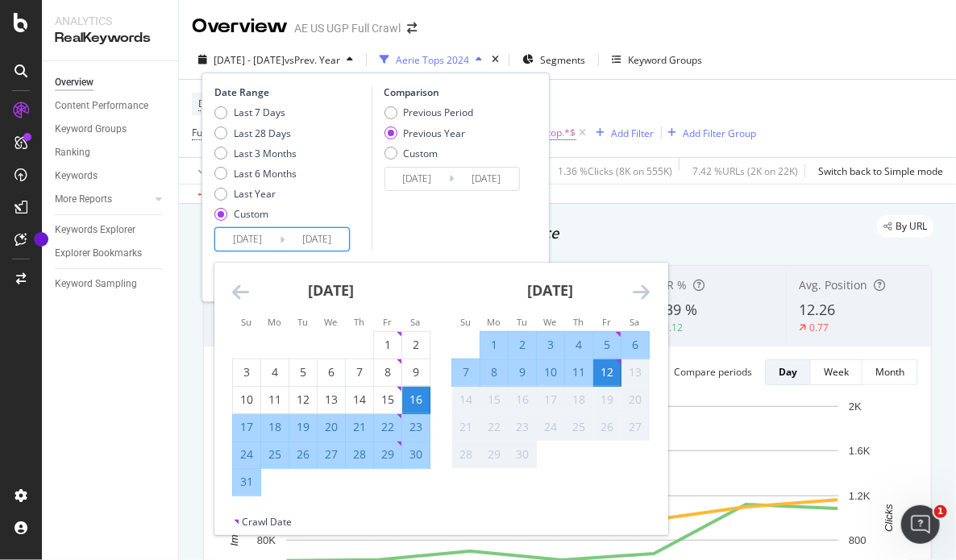
click at [611, 340] on div "5" at bounding box center [606, 345] width 27 height 16
type input "[DATE]"
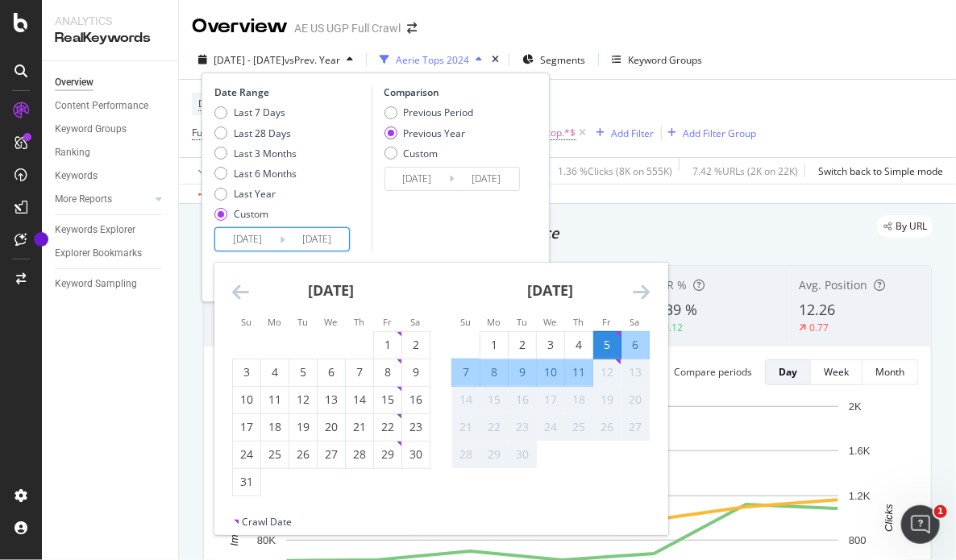
click at [582, 370] on div "11" at bounding box center [578, 372] width 27 height 16
type input "[DATE]"
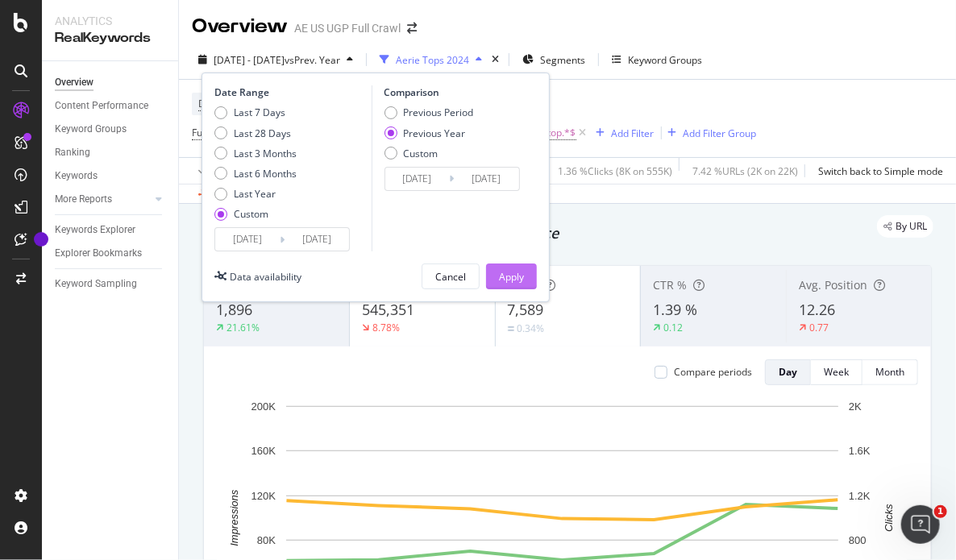
click at [519, 275] on div "Apply" at bounding box center [511, 277] width 25 height 14
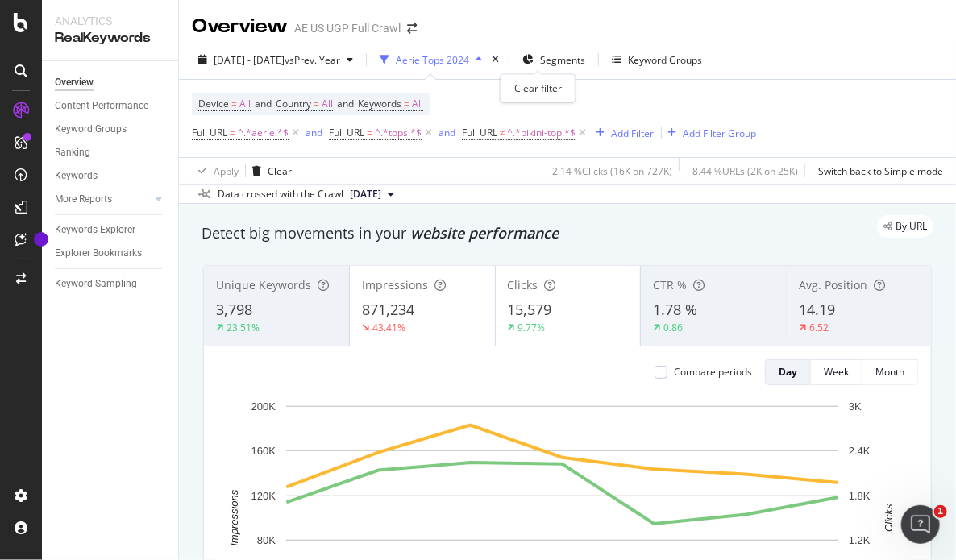
click at [502, 58] on div "times" at bounding box center [496, 60] width 14 height 16
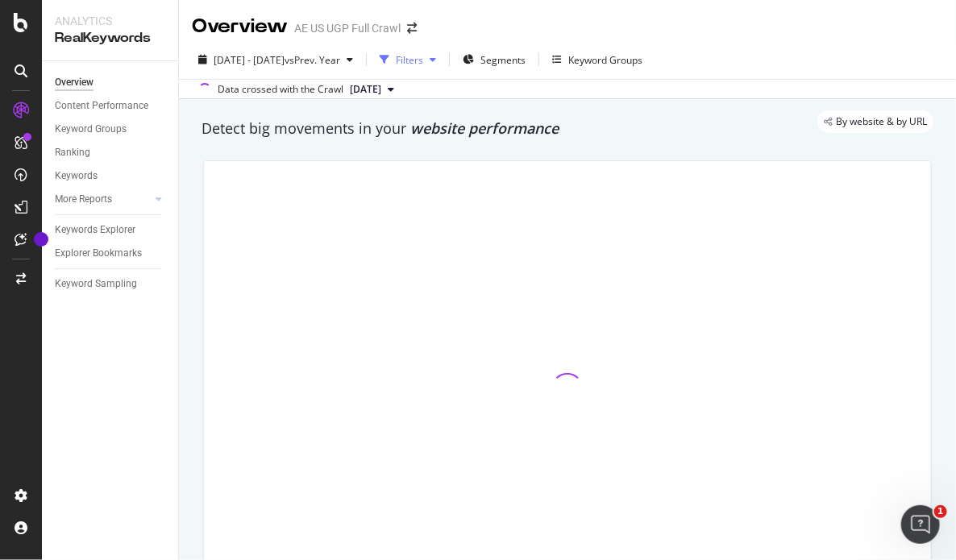
click at [423, 58] on div "Filters" at bounding box center [409, 60] width 27 height 14
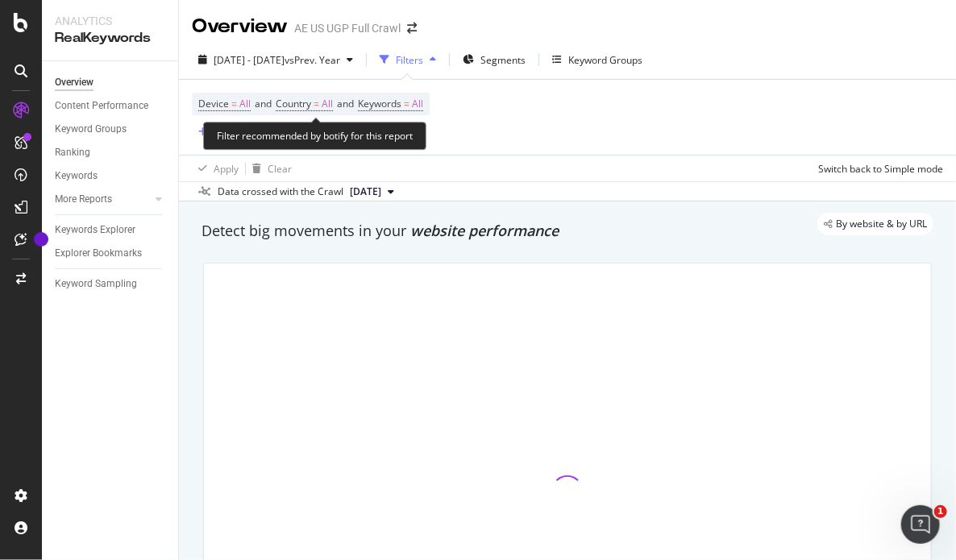
click at [229, 123] on div "Filter recommended by botify for this report" at bounding box center [314, 136] width 223 height 28
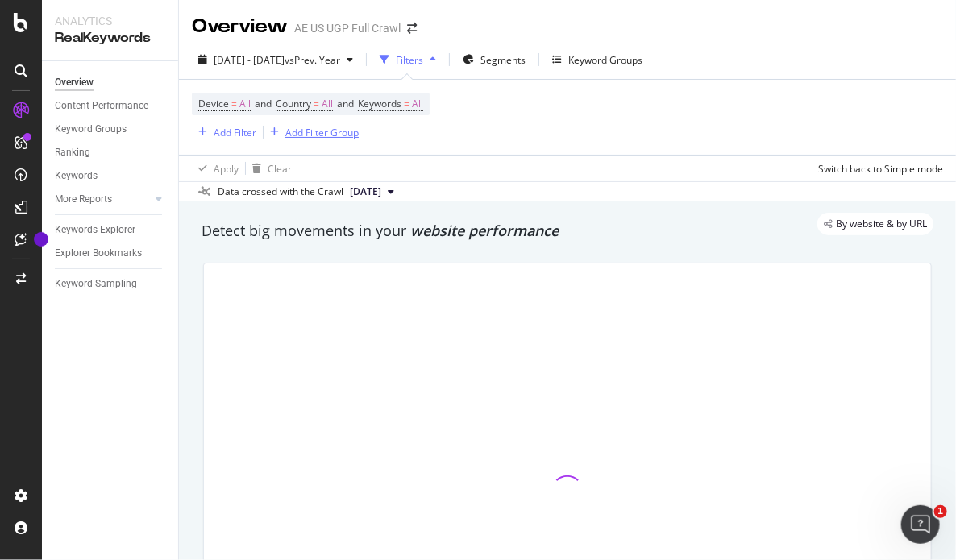
click at [335, 135] on div "Add Filter Group" at bounding box center [321, 133] width 73 height 14
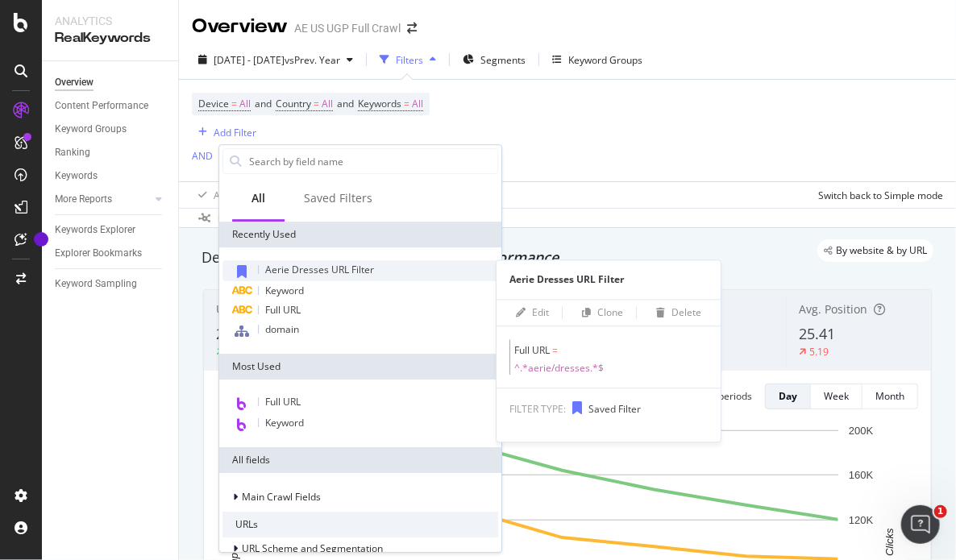
click at [332, 269] on span "Aerie Dresses URL Filter" at bounding box center [319, 270] width 109 height 14
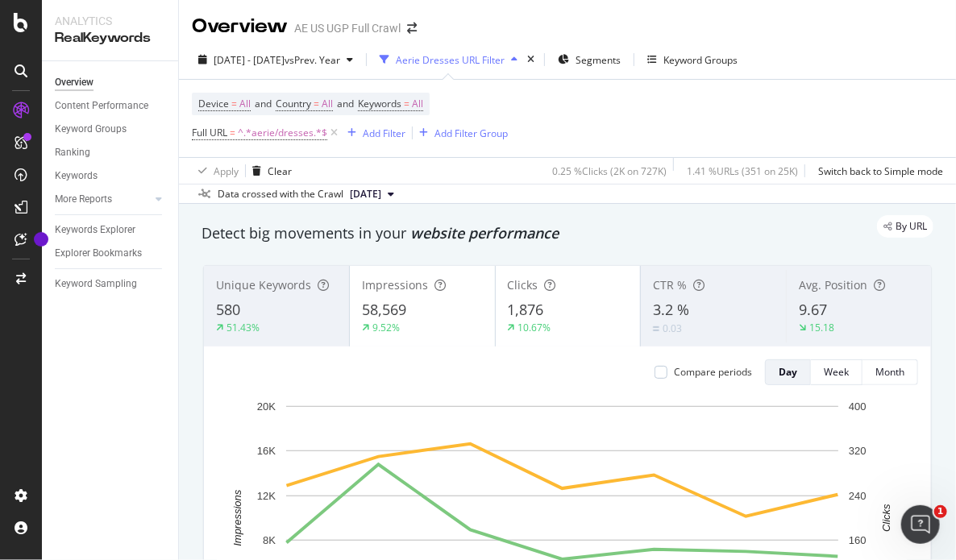
click at [498, 61] on div "Aerie Dresses URL Filter" at bounding box center [450, 60] width 109 height 14
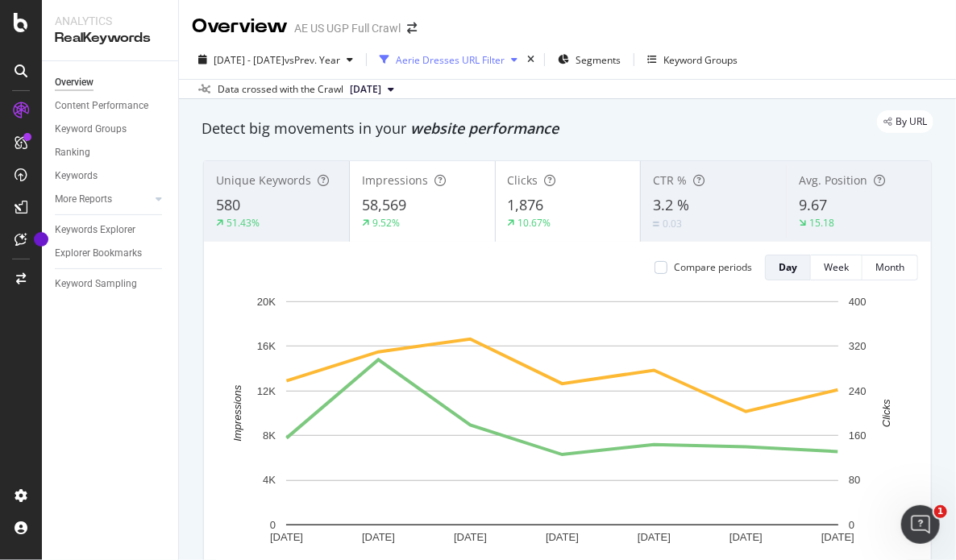
click at [498, 61] on div "Aerie Dresses URL Filter" at bounding box center [450, 60] width 109 height 14
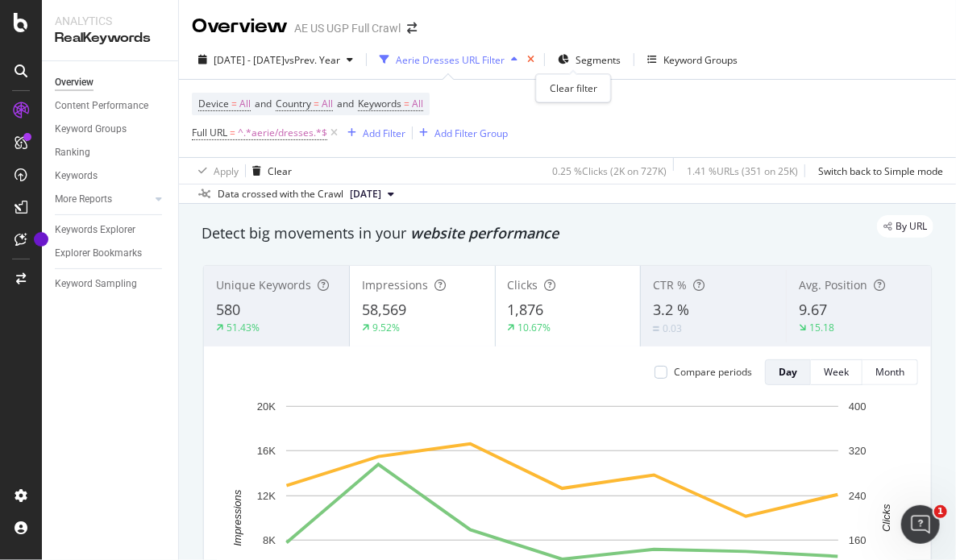
click at [535, 63] on icon "times" at bounding box center [530, 60] width 7 height 10
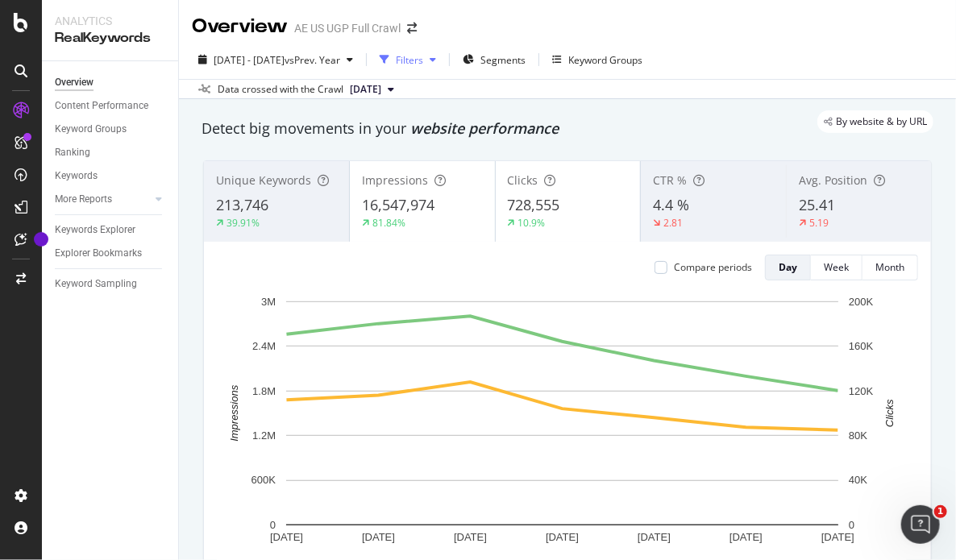
click at [443, 60] on div "button" at bounding box center [432, 60] width 19 height 10
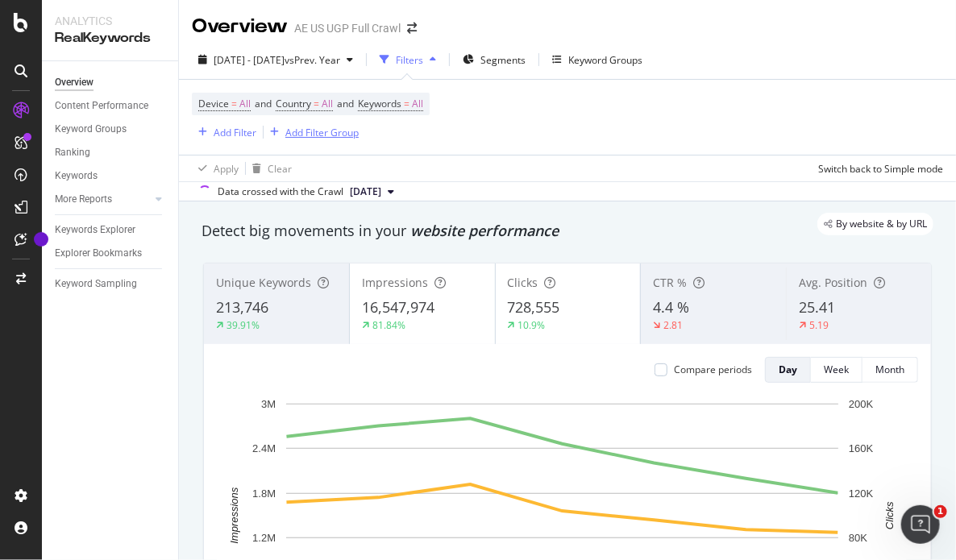
click at [344, 131] on div "Add Filter Group" at bounding box center [321, 133] width 73 height 14
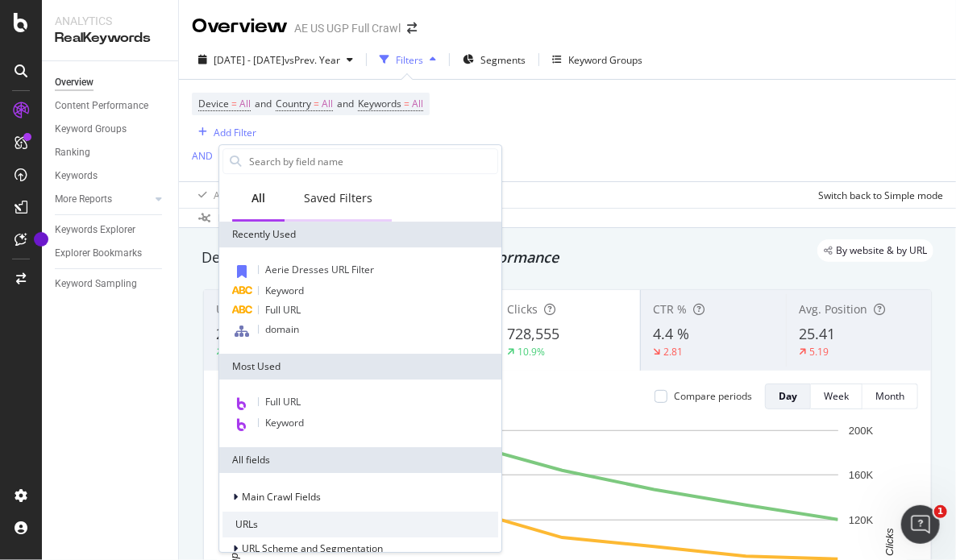
click at [324, 192] on div "Saved Filters" at bounding box center [338, 198] width 69 height 16
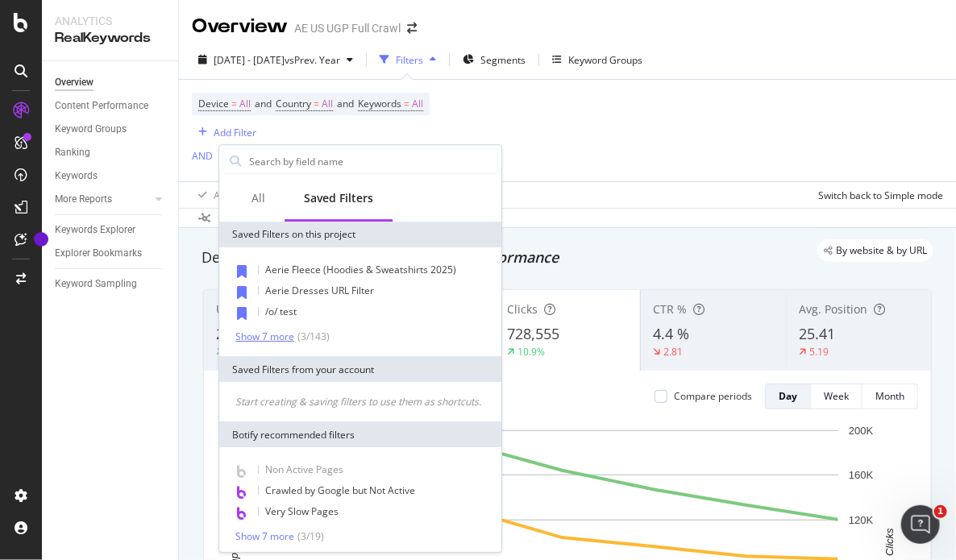
click at [282, 335] on div "Show 7 more" at bounding box center [264, 336] width 59 height 11
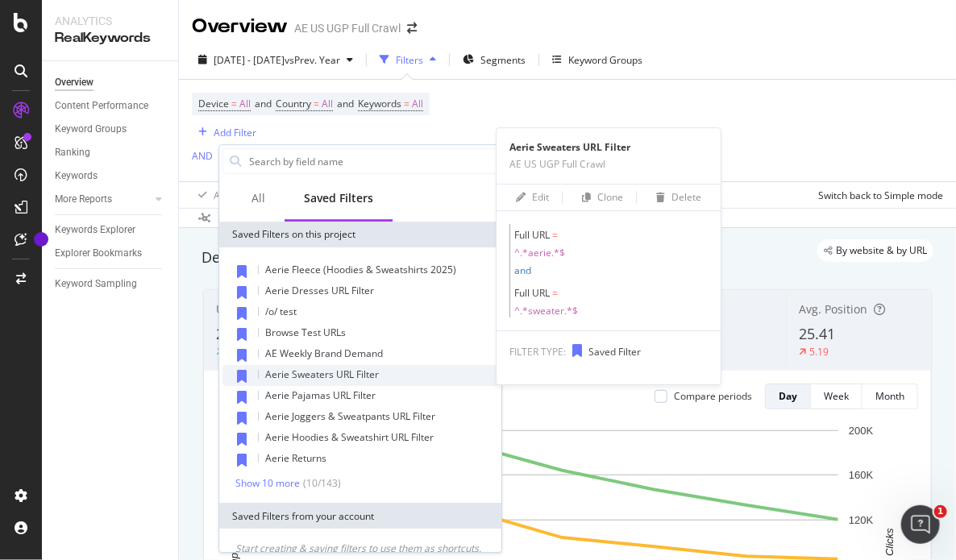
click at [290, 377] on span "Aerie Sweaters URL Filter" at bounding box center [322, 375] width 114 height 14
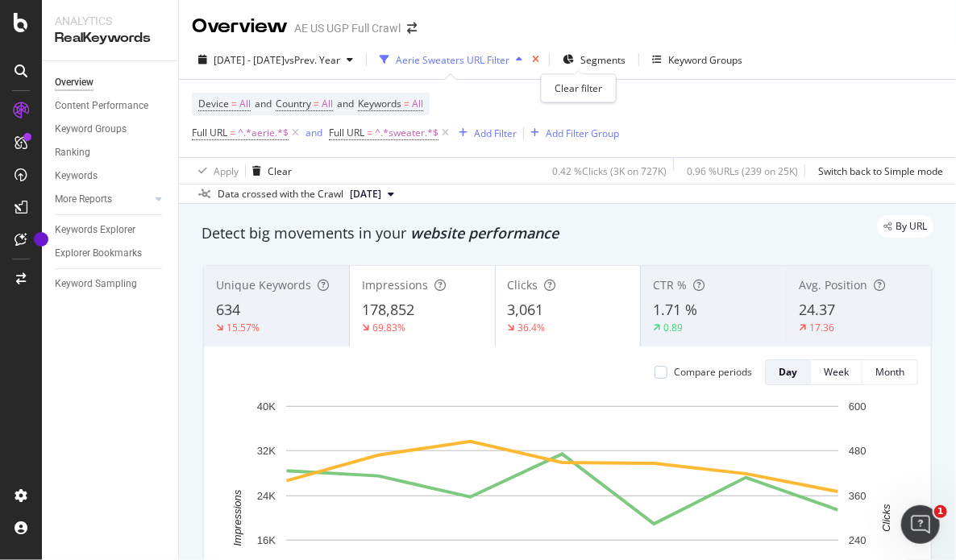
click at [539, 64] on icon "times" at bounding box center [535, 60] width 7 height 10
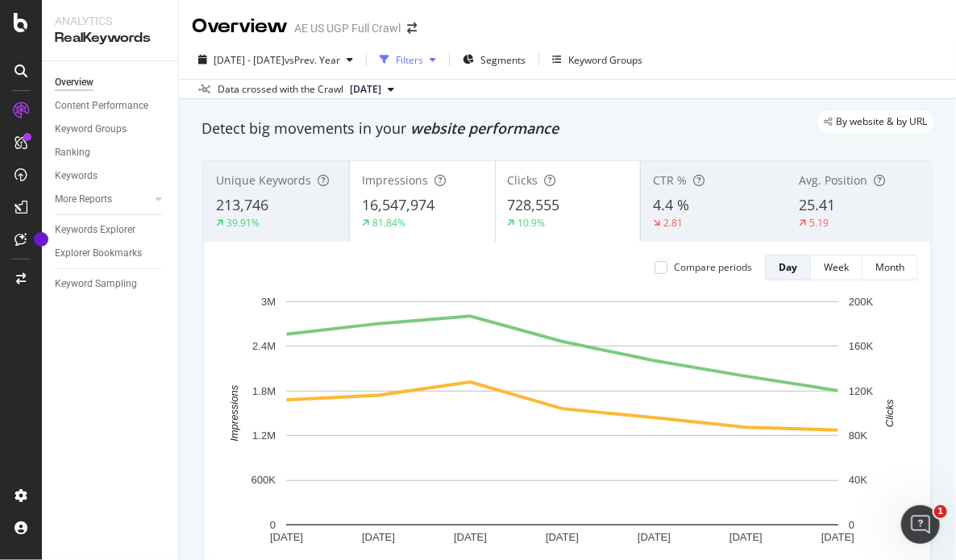
click at [436, 57] on icon "button" at bounding box center [433, 60] width 6 height 10
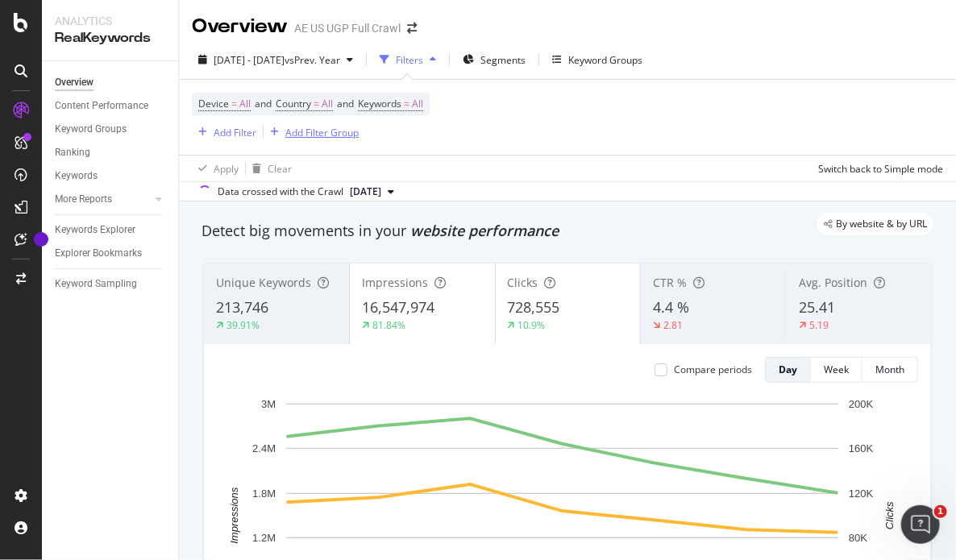
click at [314, 135] on div "Add Filter Group" at bounding box center [321, 133] width 73 height 14
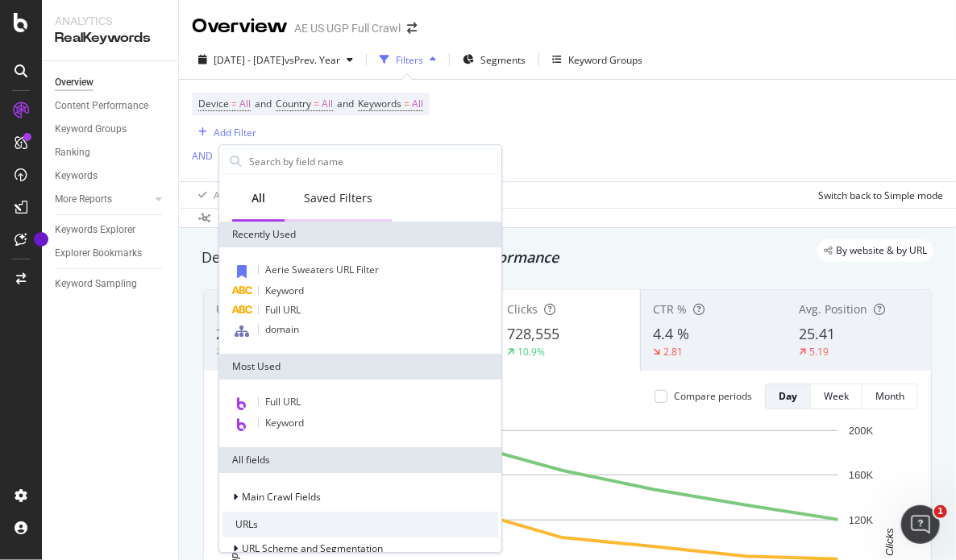
click at [346, 196] on div "Saved Filters" at bounding box center [338, 198] width 69 height 16
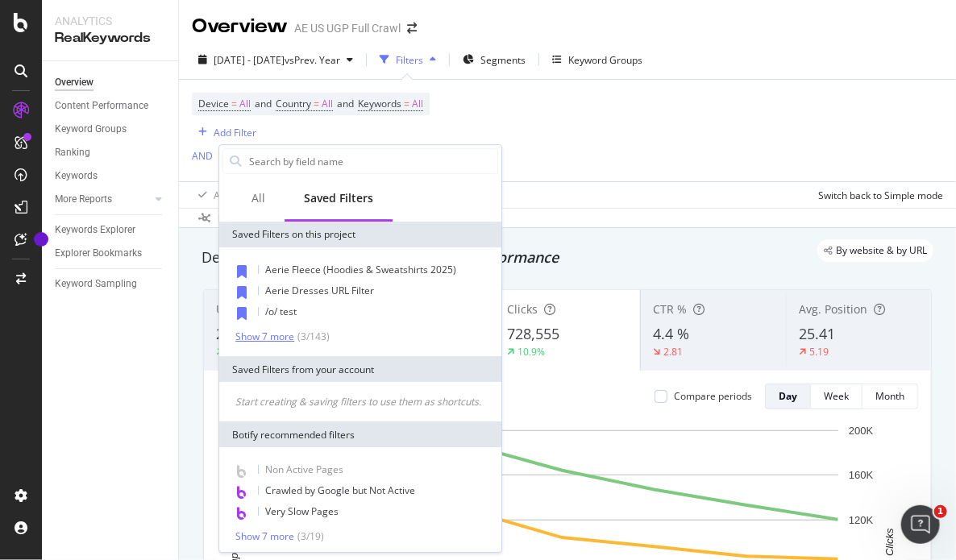
click at [268, 335] on div "Show 7 more" at bounding box center [264, 336] width 59 height 11
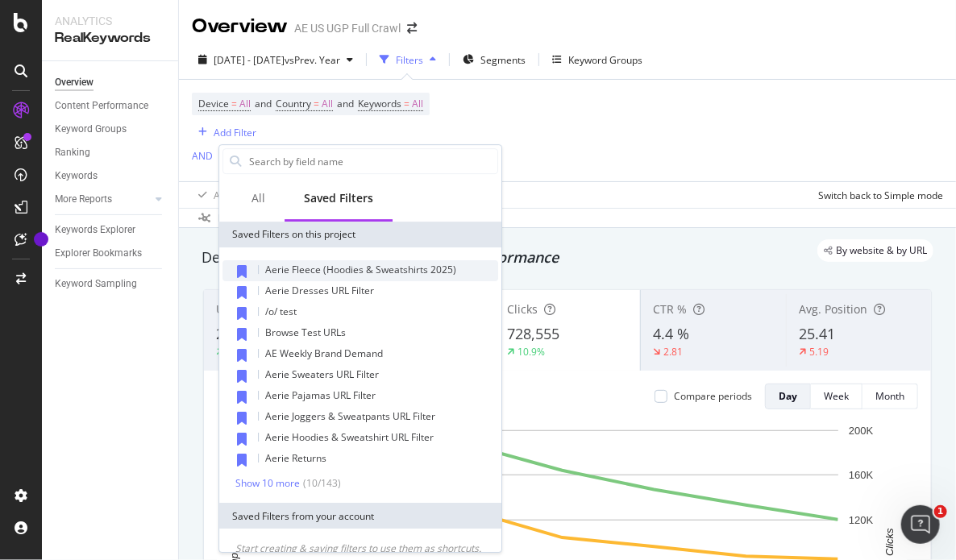
click at [383, 262] on div "Aerie Fleece (Hoodies & Sweatshirts 2025)" at bounding box center [361, 270] width 276 height 21
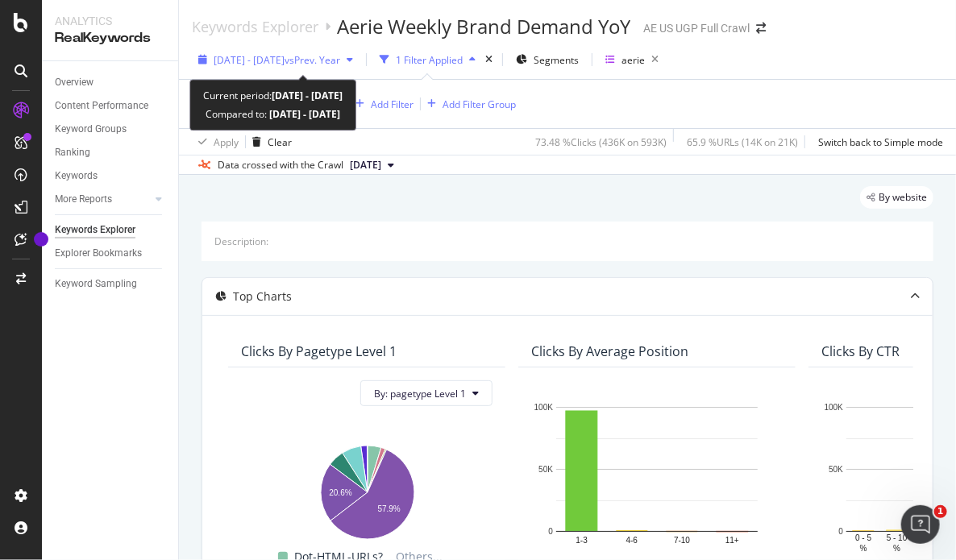
click at [340, 53] on span "vs Prev. Year" at bounding box center [313, 60] width 56 height 14
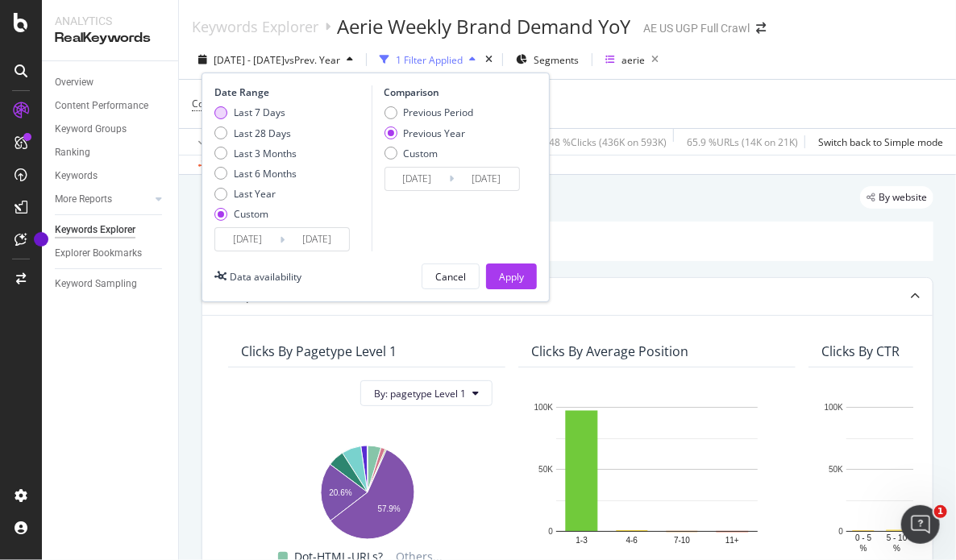
click at [277, 111] on div "Last 7 Days" at bounding box center [260, 113] width 52 height 14
type input "[DATE]"
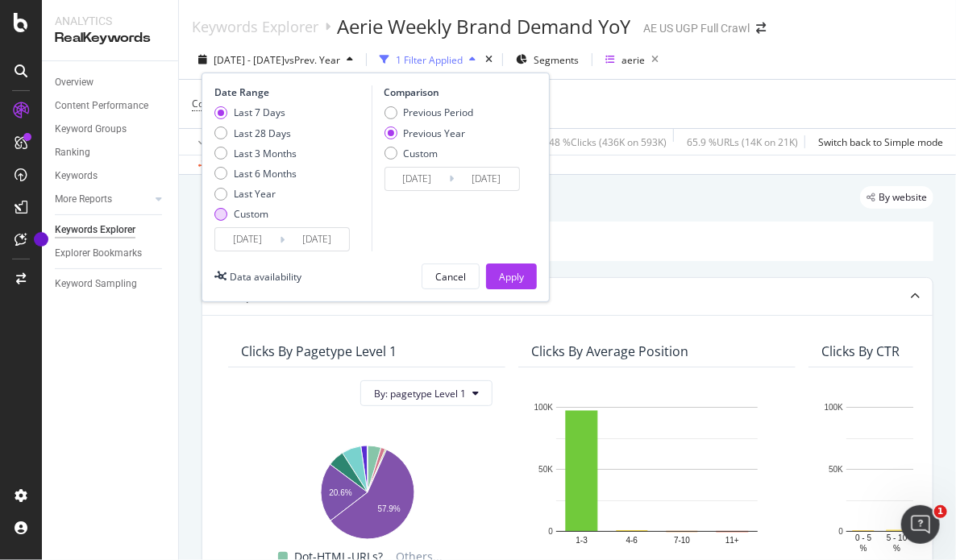
click at [255, 210] on div "Custom" at bounding box center [251, 214] width 35 height 14
type input "[DATE]"
click at [263, 232] on input "[DATE]" at bounding box center [247, 239] width 65 height 23
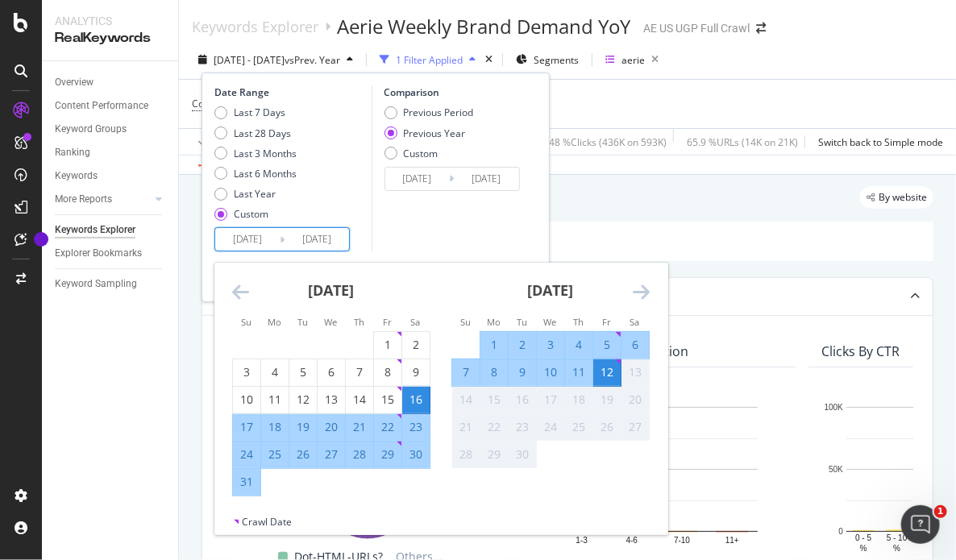
click at [606, 343] on div "5" at bounding box center [606, 345] width 27 height 16
type input "[DATE]"
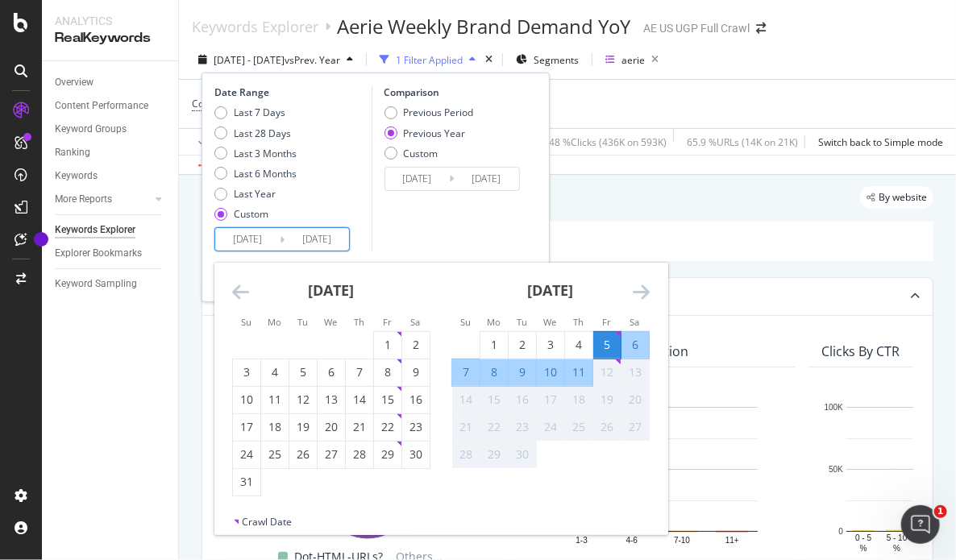
click at [581, 375] on div "11" at bounding box center [578, 372] width 27 height 16
type input "[DATE]"
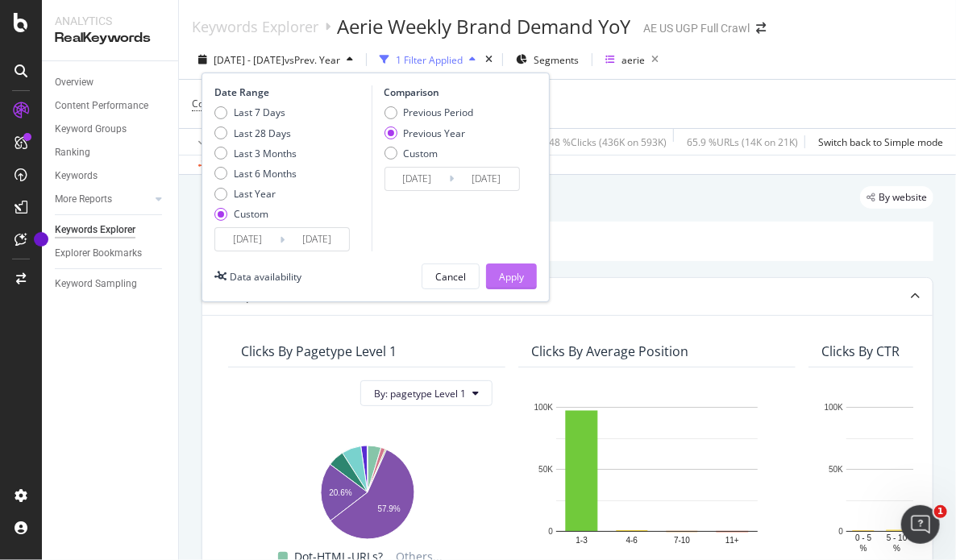
click at [512, 272] on div "Apply" at bounding box center [511, 277] width 25 height 14
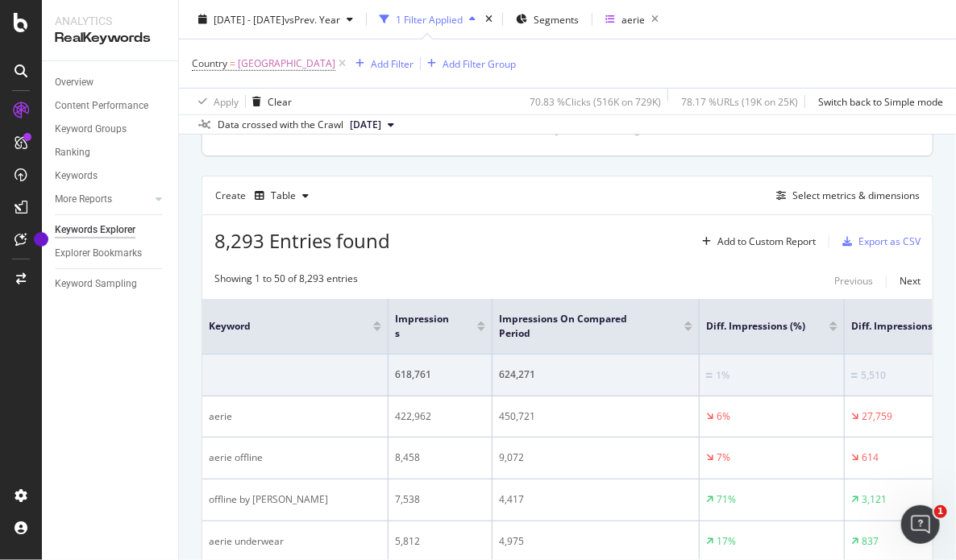
scroll to position [458, 0]
